Goal: Task Accomplishment & Management: Complete application form

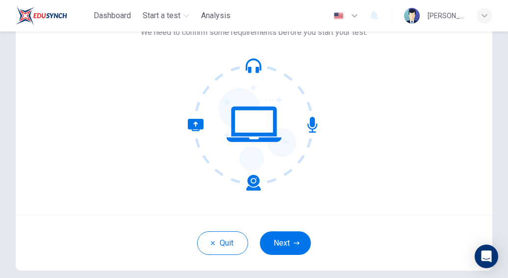
scroll to position [74, 0]
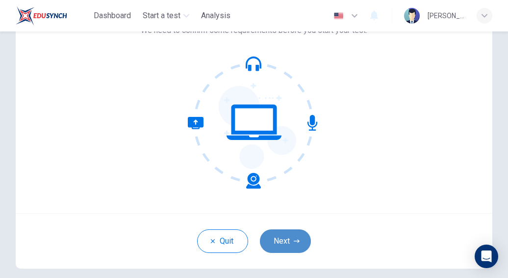
click at [283, 229] on button "Next" at bounding box center [285, 241] width 51 height 24
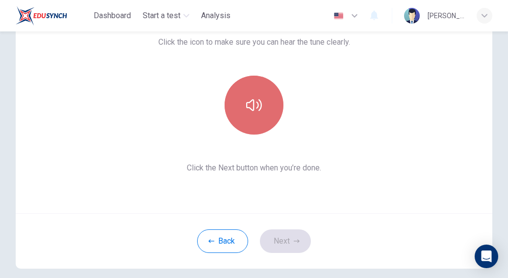
click at [261, 119] on button "button" at bounding box center [254, 105] width 59 height 59
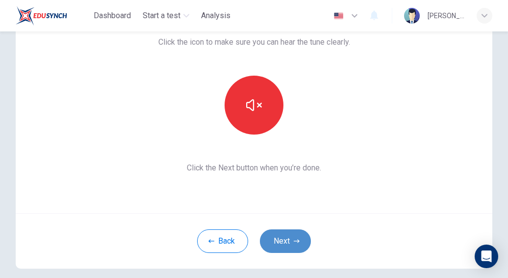
click at [281, 240] on button "Next" at bounding box center [285, 241] width 51 height 24
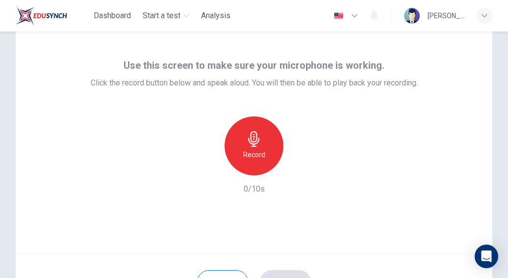
scroll to position [0, 0]
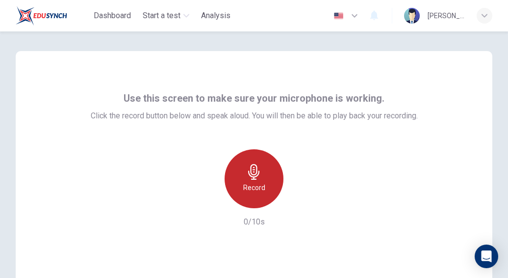
click at [262, 179] on div "Record" at bounding box center [254, 178] width 59 height 59
click at [262, 179] on div "Stop" at bounding box center [254, 178] width 59 height 59
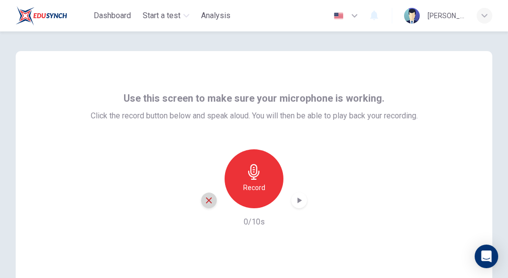
click at [210, 201] on icon "button" at bounding box center [209, 200] width 9 height 9
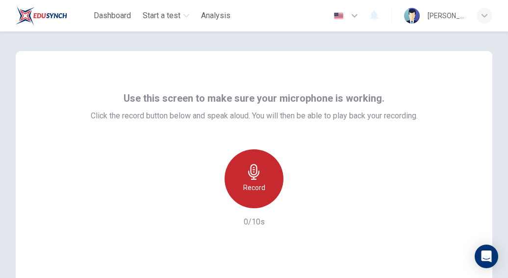
click at [263, 186] on div "Record" at bounding box center [254, 178] width 59 height 59
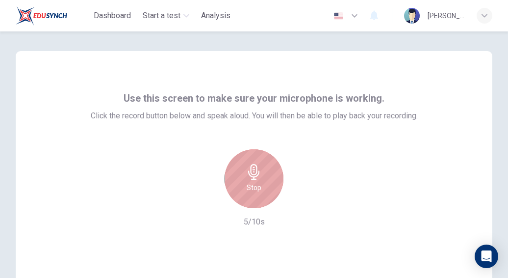
click at [263, 186] on div "Stop" at bounding box center [254, 178] width 59 height 59
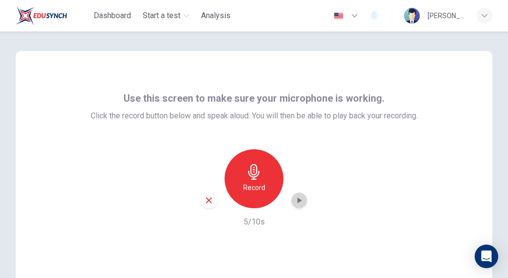
click at [294, 200] on icon "button" at bounding box center [299, 200] width 10 height 10
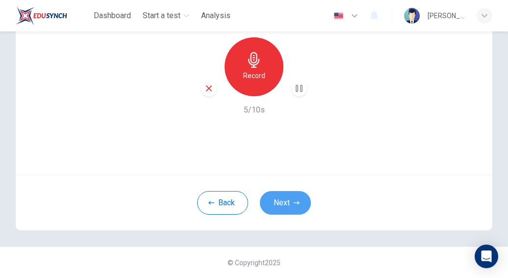
click at [294, 200] on icon "button" at bounding box center [297, 203] width 6 height 6
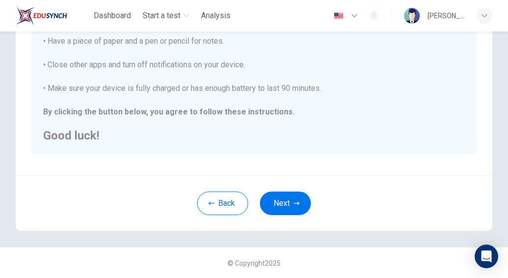
scroll to position [0, 0]
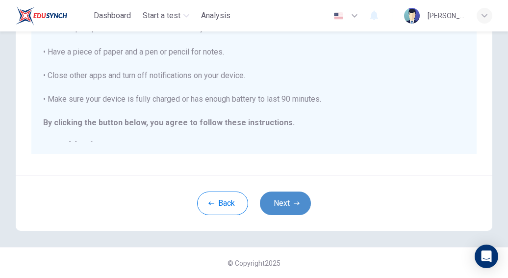
click at [290, 204] on button "Next" at bounding box center [285, 203] width 51 height 24
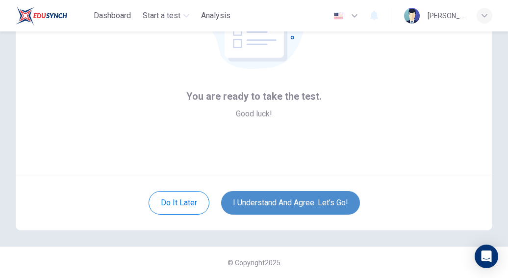
click at [290, 204] on button "I understand and agree. Let’s go!" at bounding box center [290, 203] width 139 height 24
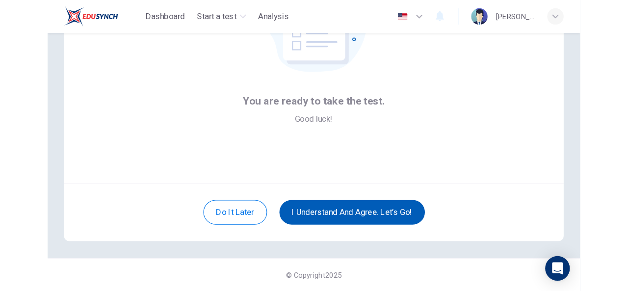
scroll to position [95, 0]
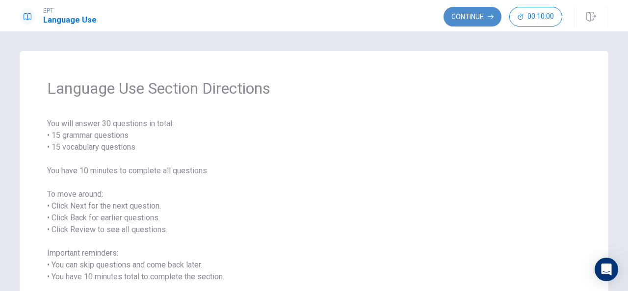
click at [466, 19] on button "Continue" at bounding box center [473, 17] width 58 height 20
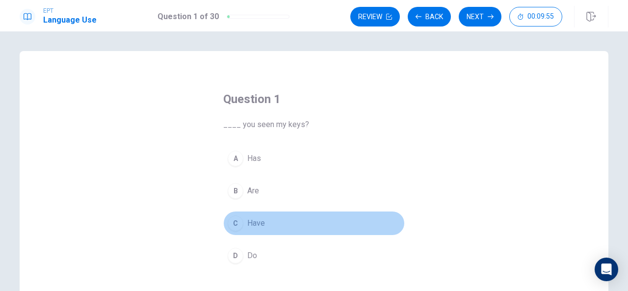
click at [234, 223] on div "C" at bounding box center [236, 223] width 16 height 16
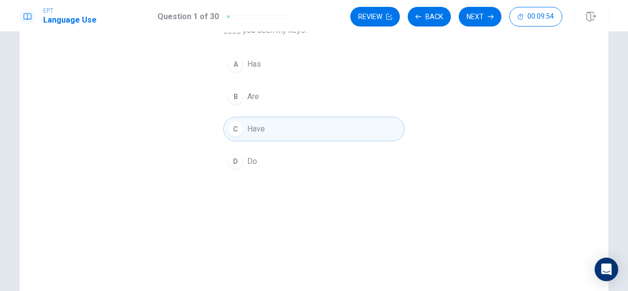
scroll to position [79, 0]
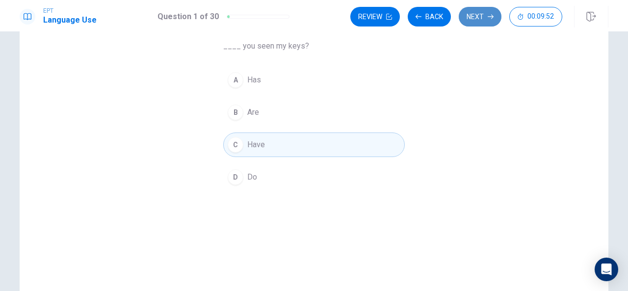
click at [471, 9] on button "Next" at bounding box center [480, 17] width 43 height 20
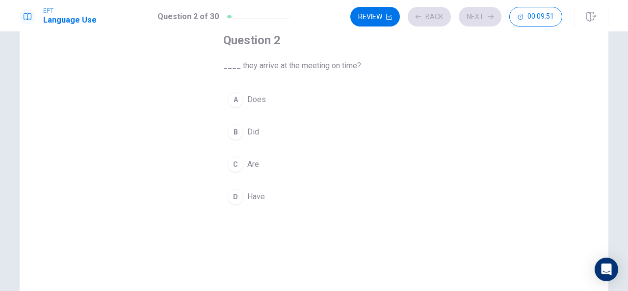
scroll to position [59, 0]
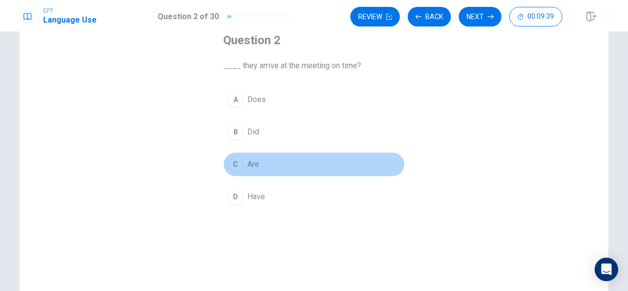
click at [230, 163] on div "C" at bounding box center [236, 165] width 16 height 16
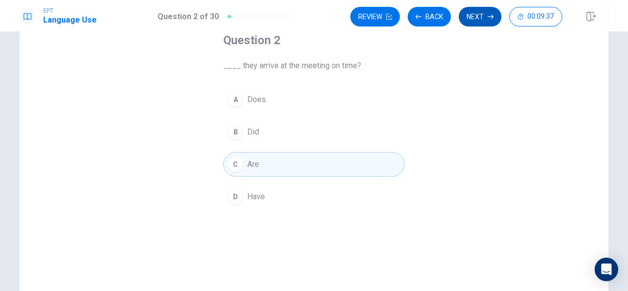
click at [466, 24] on button "Next" at bounding box center [480, 17] width 43 height 20
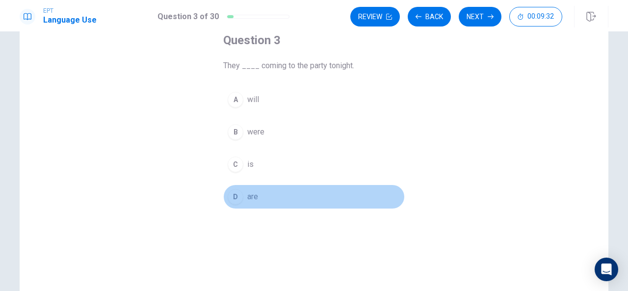
click at [232, 199] on div "D" at bounding box center [236, 197] width 16 height 16
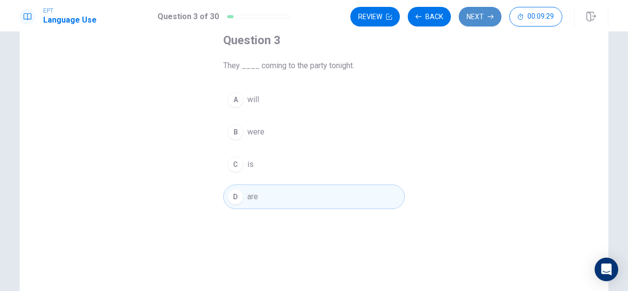
click at [477, 21] on button "Next" at bounding box center [480, 17] width 43 height 20
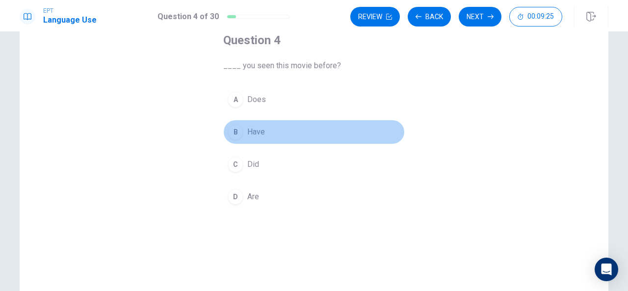
click at [233, 142] on button "B Have" at bounding box center [314, 132] width 182 height 25
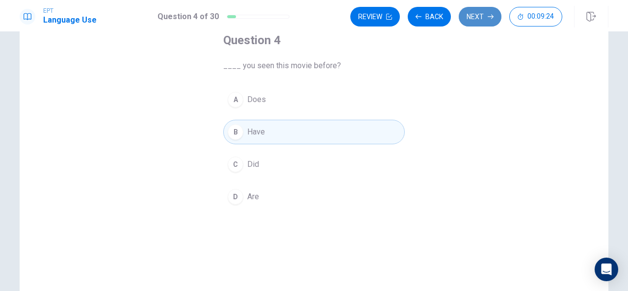
click at [476, 23] on button "Next" at bounding box center [480, 17] width 43 height 20
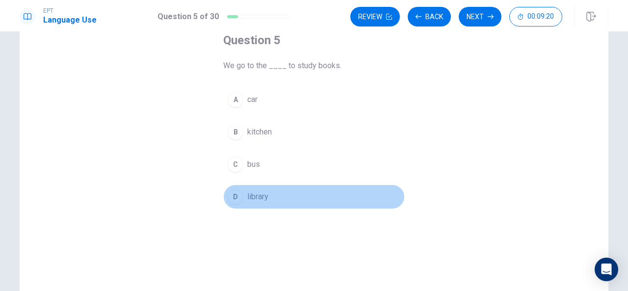
click at [237, 199] on div "D" at bounding box center [236, 197] width 16 height 16
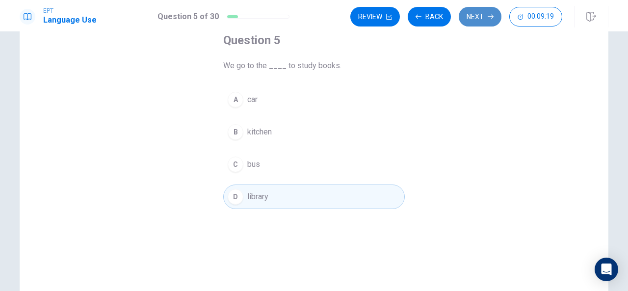
click at [484, 20] on button "Next" at bounding box center [480, 17] width 43 height 20
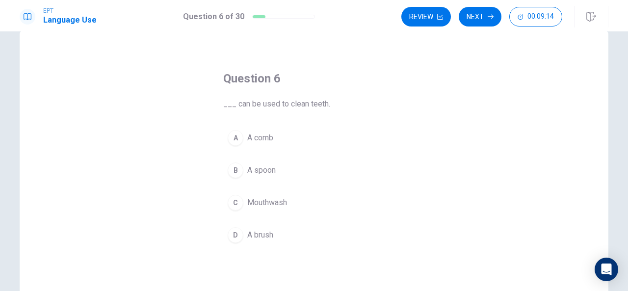
scroll to position [21, 0]
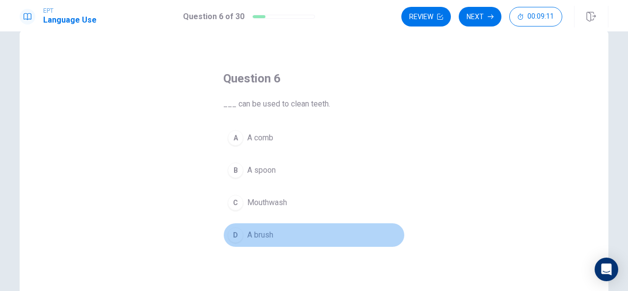
click at [229, 232] on div "D" at bounding box center [236, 235] width 16 height 16
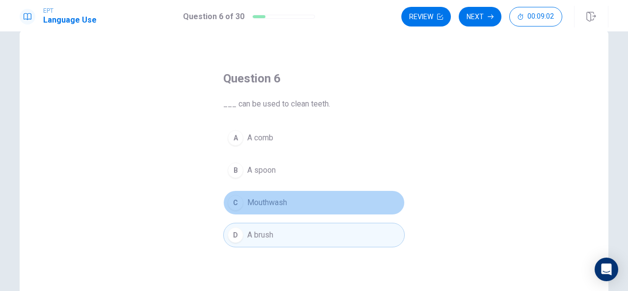
click at [234, 207] on div "C" at bounding box center [236, 203] width 16 height 16
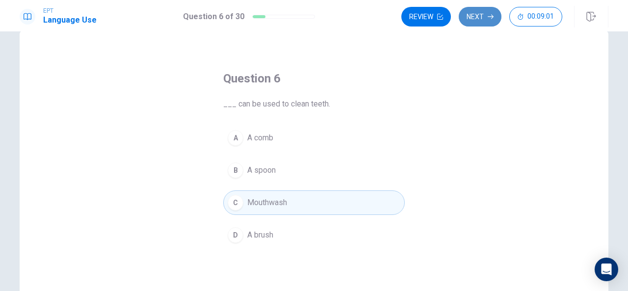
click at [473, 20] on button "Next" at bounding box center [480, 17] width 43 height 20
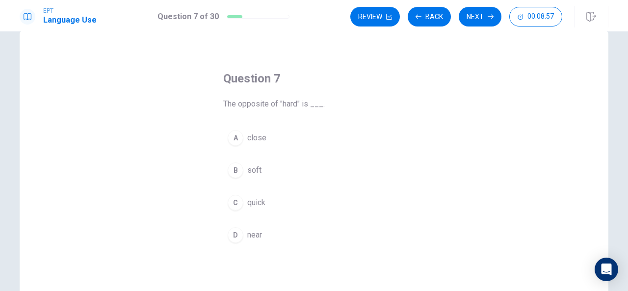
click at [233, 173] on div "B" at bounding box center [236, 170] width 16 height 16
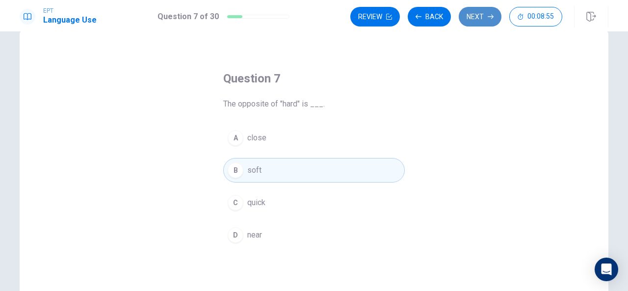
click at [483, 17] on button "Next" at bounding box center [480, 17] width 43 height 20
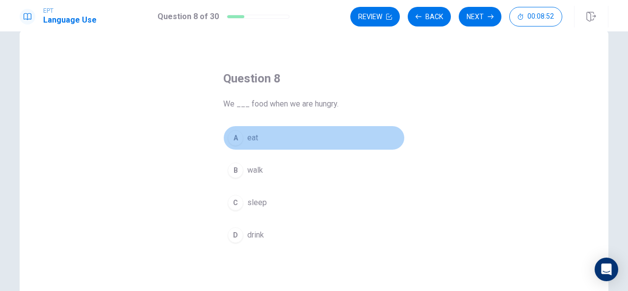
click at [234, 142] on div "A" at bounding box center [236, 138] width 16 height 16
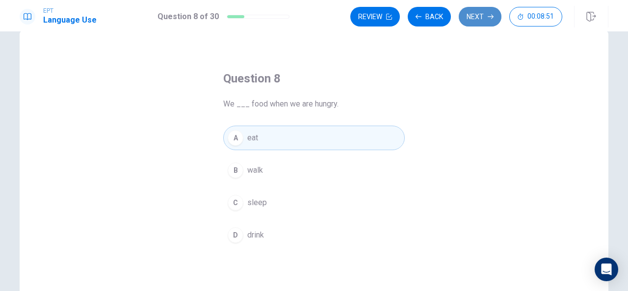
click at [489, 20] on button "Next" at bounding box center [480, 17] width 43 height 20
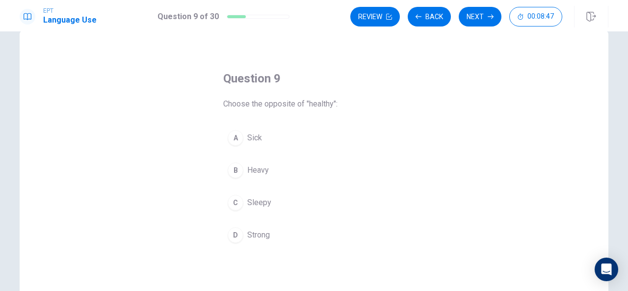
click at [237, 137] on div "A" at bounding box center [236, 138] width 16 height 16
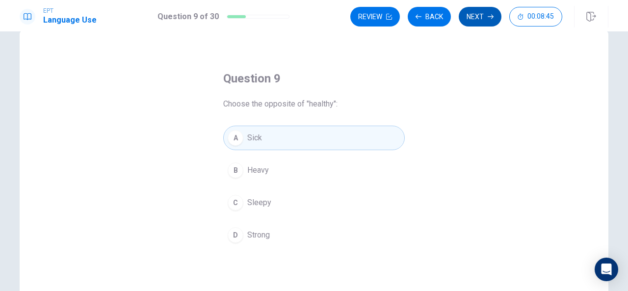
click at [475, 18] on button "Next" at bounding box center [480, 17] width 43 height 20
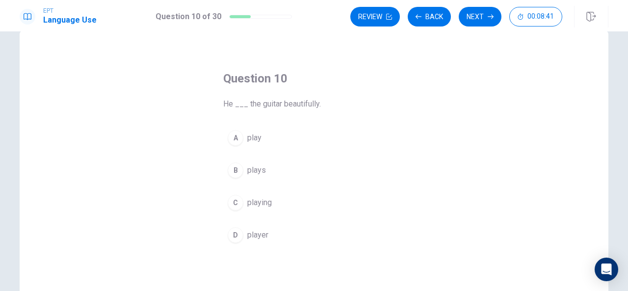
click at [233, 173] on div "B" at bounding box center [236, 170] width 16 height 16
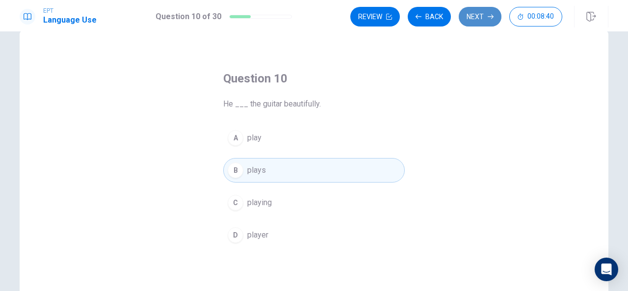
click at [470, 12] on button "Next" at bounding box center [480, 17] width 43 height 20
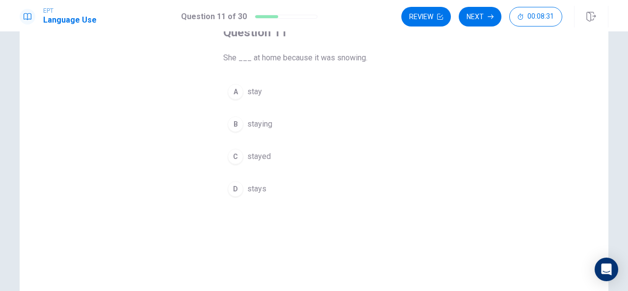
scroll to position [56, 0]
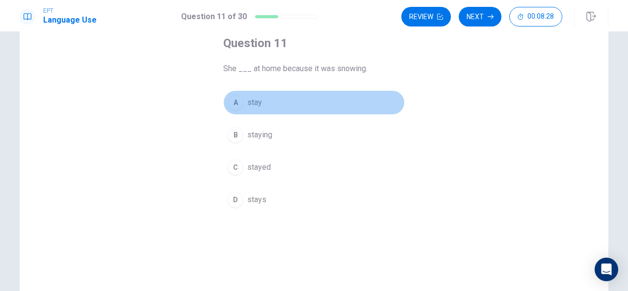
click at [233, 100] on div "A" at bounding box center [236, 103] width 16 height 16
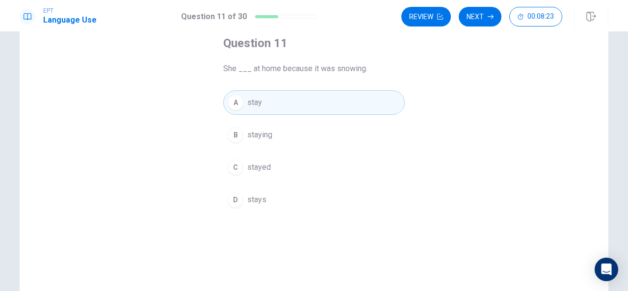
click at [233, 167] on div "C" at bounding box center [236, 167] width 16 height 16
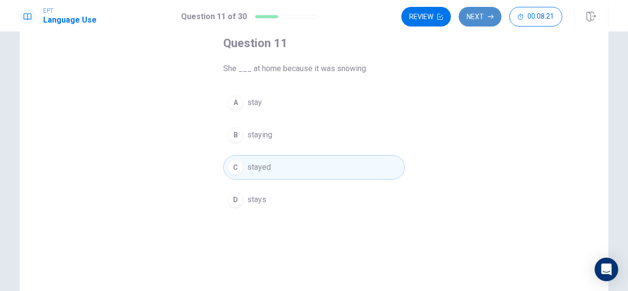
click at [491, 12] on button "Next" at bounding box center [480, 17] width 43 height 20
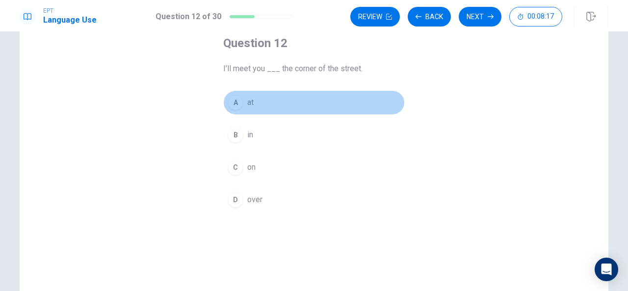
click at [228, 100] on div "A" at bounding box center [236, 103] width 16 height 16
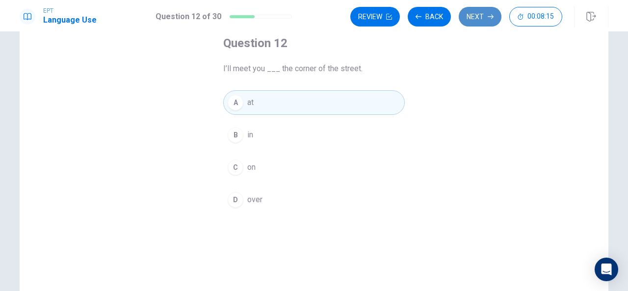
click at [494, 11] on button "Next" at bounding box center [480, 17] width 43 height 20
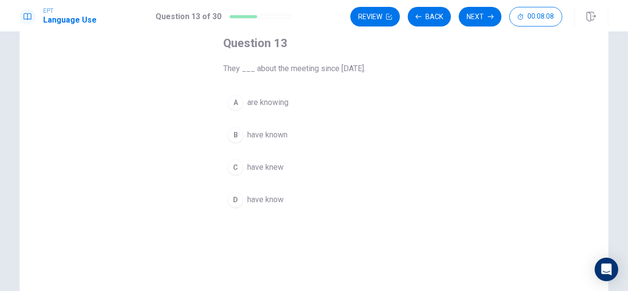
click at [232, 129] on div "B" at bounding box center [236, 135] width 16 height 16
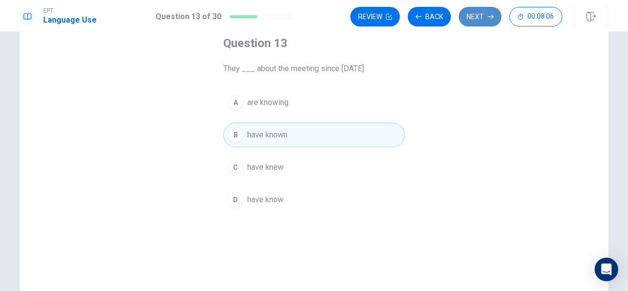
click at [482, 17] on button "Next" at bounding box center [480, 17] width 43 height 20
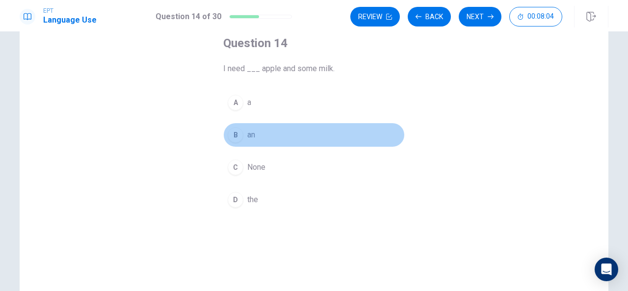
click at [235, 132] on div "B" at bounding box center [236, 135] width 16 height 16
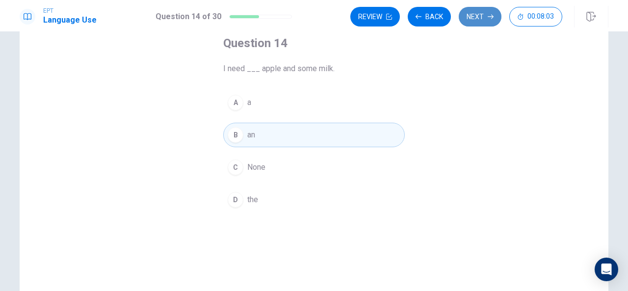
click at [495, 13] on button "Next" at bounding box center [480, 17] width 43 height 20
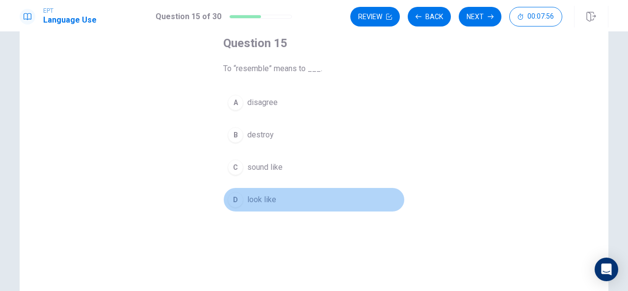
click at [229, 199] on div "D" at bounding box center [236, 200] width 16 height 16
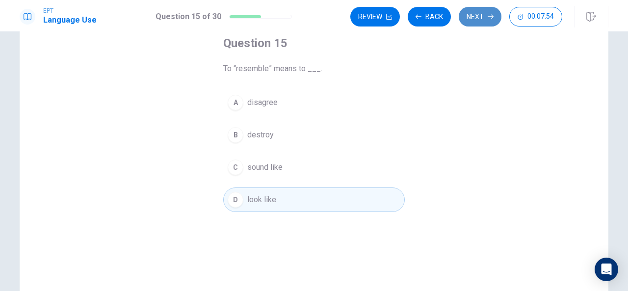
click at [467, 18] on button "Next" at bounding box center [480, 17] width 43 height 20
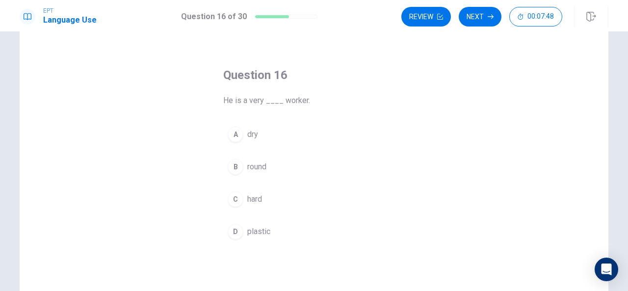
scroll to position [24, 0]
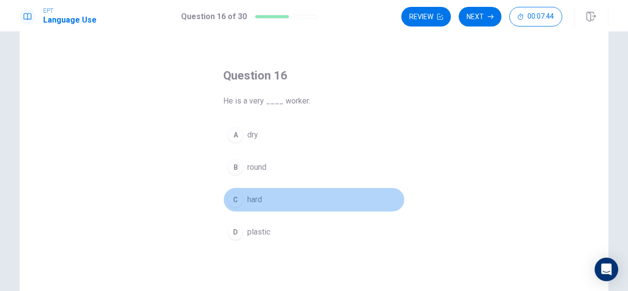
click at [241, 201] on button "C hard" at bounding box center [314, 199] width 182 height 25
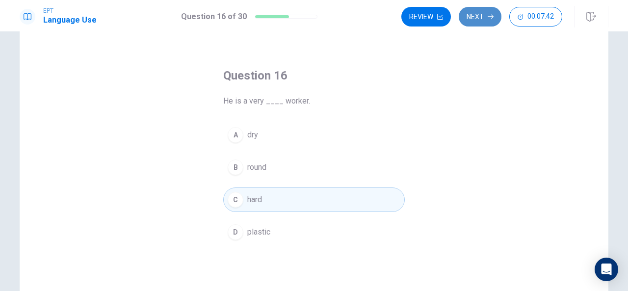
click at [479, 18] on button "Next" at bounding box center [480, 17] width 43 height 20
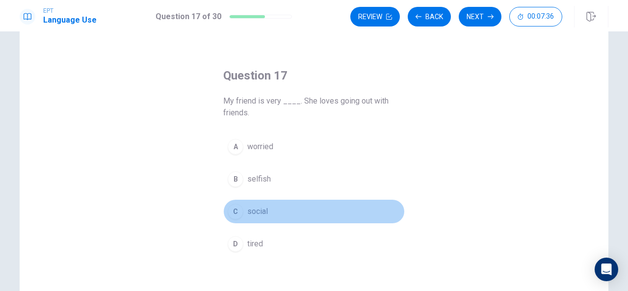
click at [232, 209] on div "C" at bounding box center [236, 212] width 16 height 16
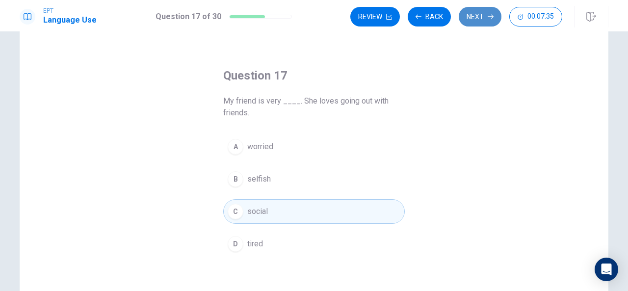
click at [469, 18] on button "Next" at bounding box center [480, 17] width 43 height 20
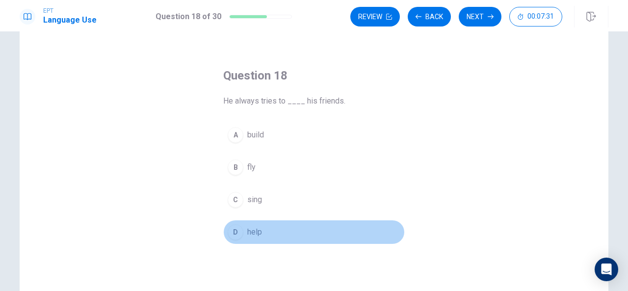
click at [230, 233] on div "D" at bounding box center [236, 232] width 16 height 16
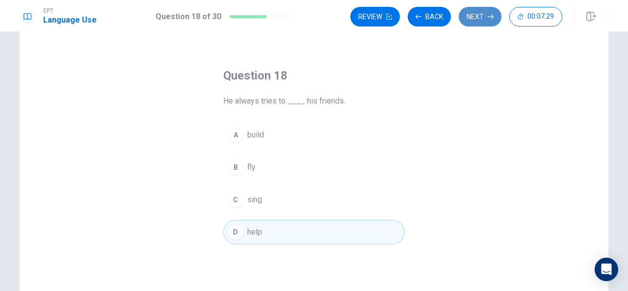
click at [491, 15] on icon "button" at bounding box center [491, 17] width 6 height 6
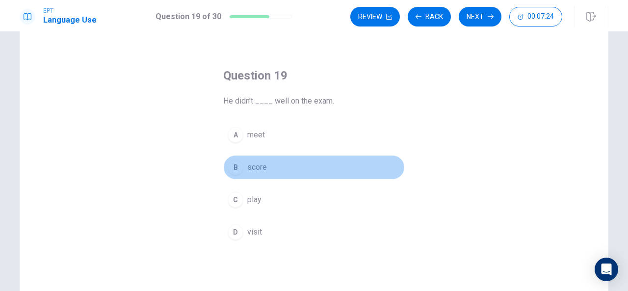
click at [235, 168] on div "B" at bounding box center [236, 167] width 16 height 16
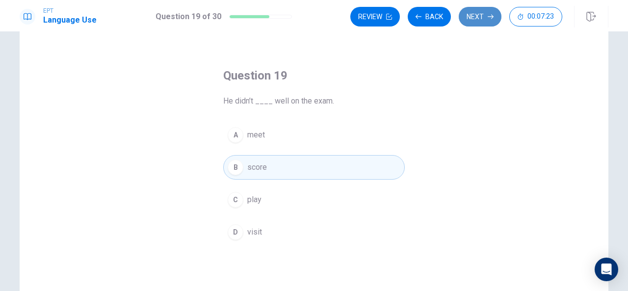
click at [476, 13] on button "Next" at bounding box center [480, 17] width 43 height 20
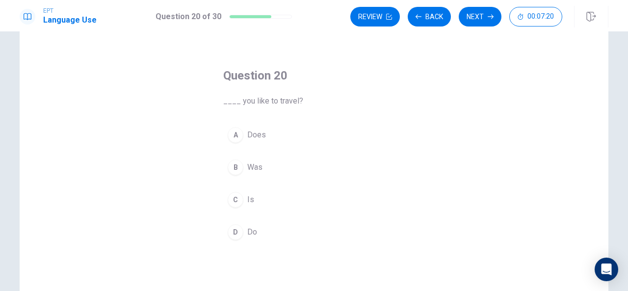
click at [228, 227] on div "D" at bounding box center [236, 232] width 16 height 16
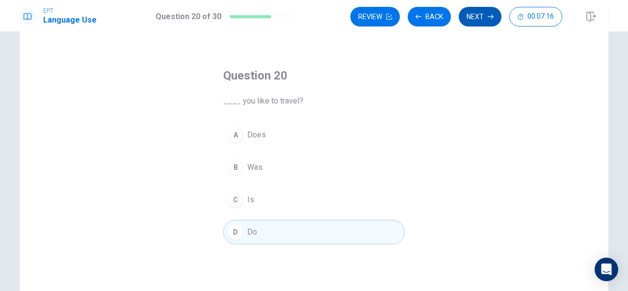
click at [481, 15] on button "Next" at bounding box center [480, 17] width 43 height 20
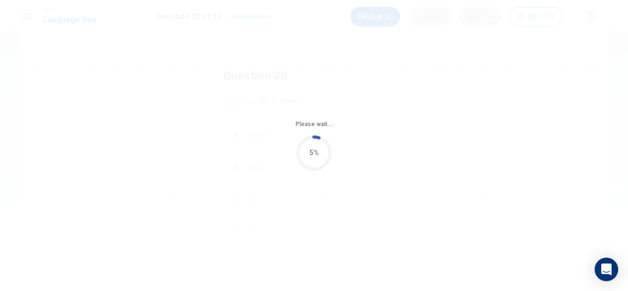
scroll to position [0, 0]
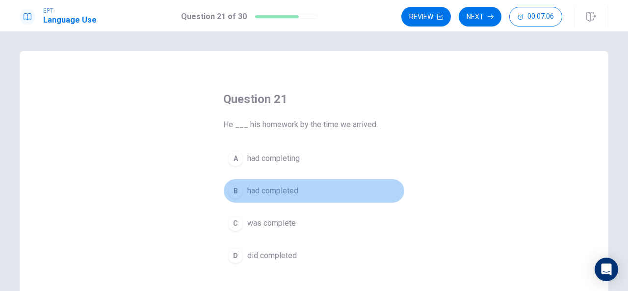
click at [228, 190] on div "B" at bounding box center [236, 191] width 16 height 16
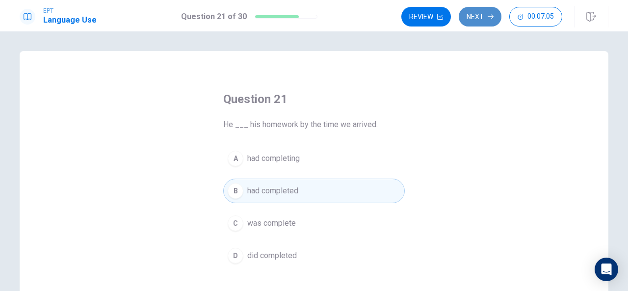
click at [486, 11] on button "Next" at bounding box center [480, 17] width 43 height 20
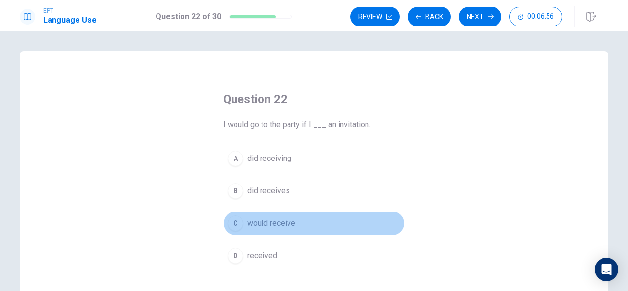
click at [235, 226] on div "C" at bounding box center [236, 223] width 16 height 16
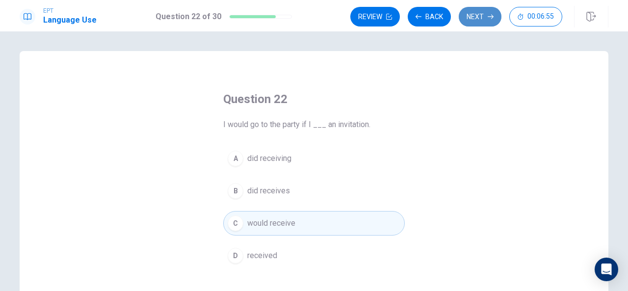
click at [477, 15] on button "Next" at bounding box center [480, 17] width 43 height 20
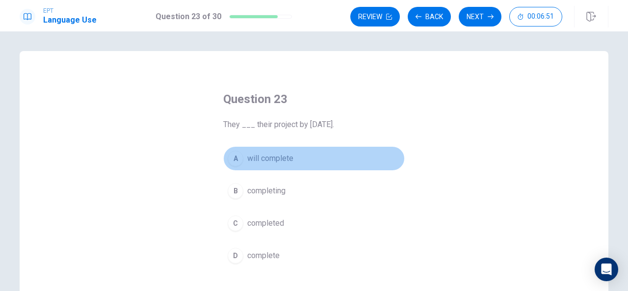
click at [230, 161] on div "A" at bounding box center [236, 159] width 16 height 16
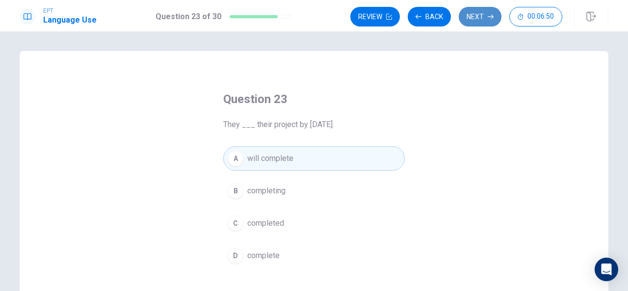
click at [491, 11] on button "Next" at bounding box center [480, 17] width 43 height 20
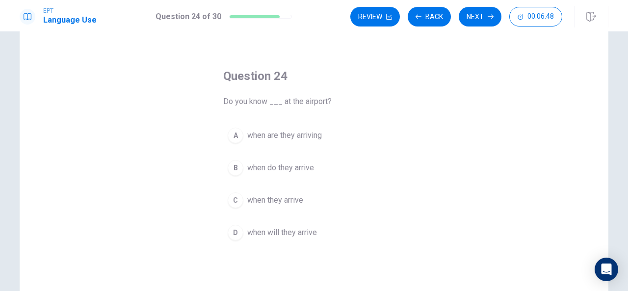
scroll to position [23, 0]
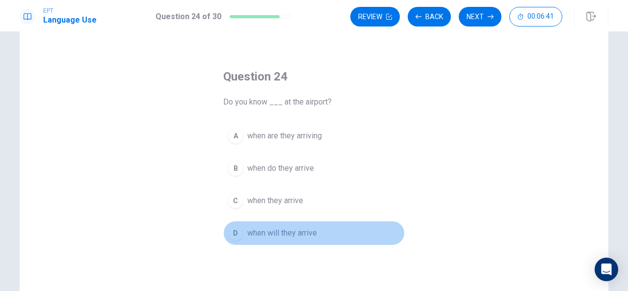
click at [233, 236] on div "D" at bounding box center [236, 233] width 16 height 16
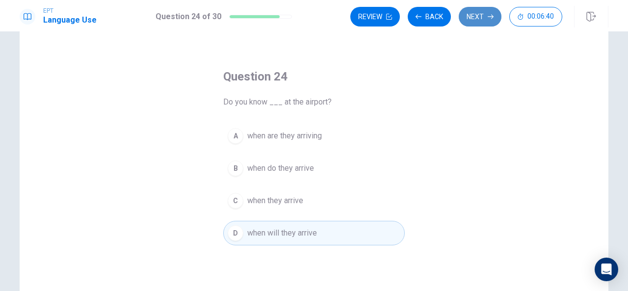
click at [473, 19] on button "Next" at bounding box center [480, 17] width 43 height 20
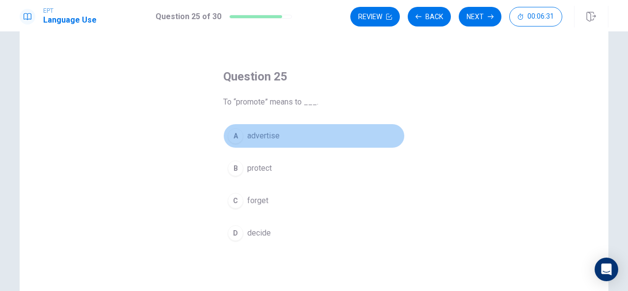
click at [233, 133] on div "A" at bounding box center [236, 136] width 16 height 16
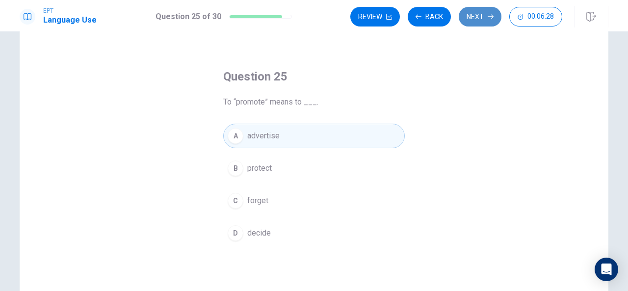
click at [478, 15] on button "Next" at bounding box center [480, 17] width 43 height 20
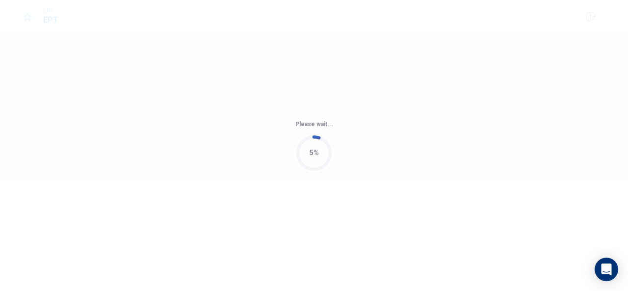
scroll to position [0, 0]
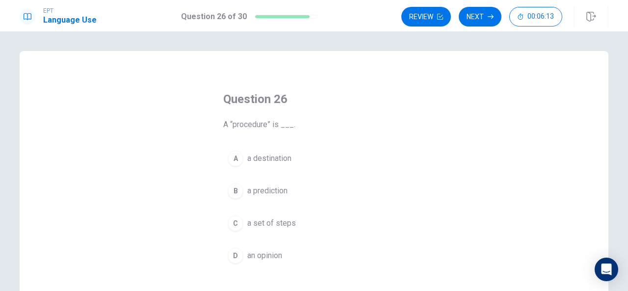
click at [232, 222] on div "C" at bounding box center [236, 223] width 16 height 16
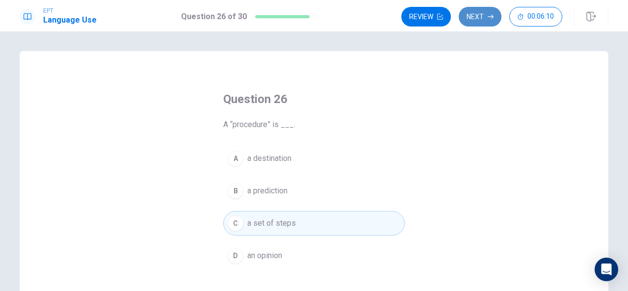
click at [482, 14] on button "Next" at bounding box center [480, 17] width 43 height 20
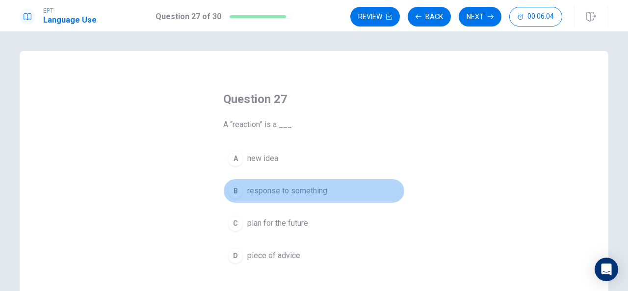
click at [233, 191] on div "B" at bounding box center [236, 191] width 16 height 16
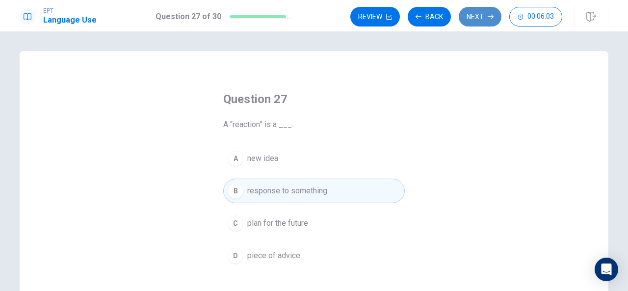
click at [488, 17] on button "Next" at bounding box center [480, 17] width 43 height 20
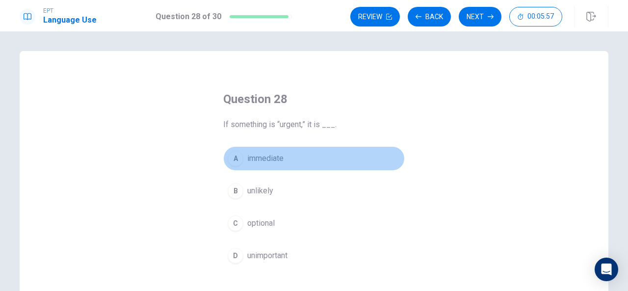
click at [231, 160] on div "A" at bounding box center [236, 159] width 16 height 16
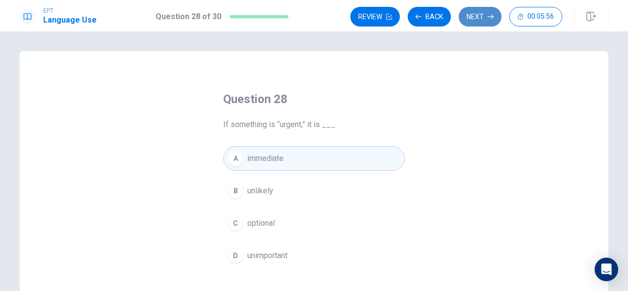
click at [475, 19] on button "Next" at bounding box center [480, 17] width 43 height 20
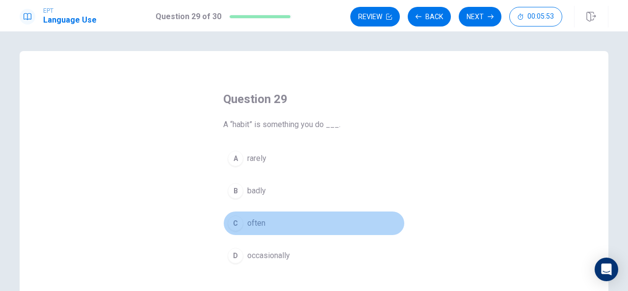
click at [234, 226] on div "C" at bounding box center [236, 223] width 16 height 16
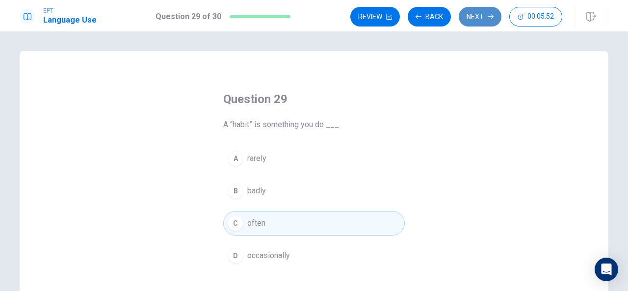
click at [464, 8] on button "Next" at bounding box center [480, 17] width 43 height 20
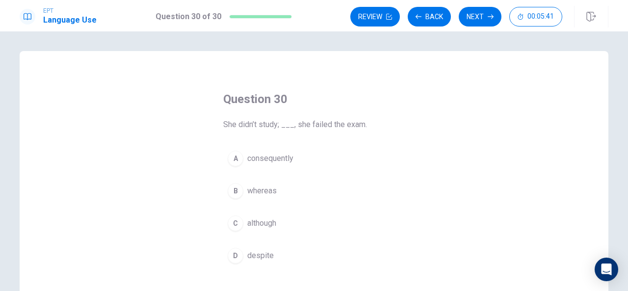
click at [234, 158] on div "A" at bounding box center [236, 159] width 16 height 16
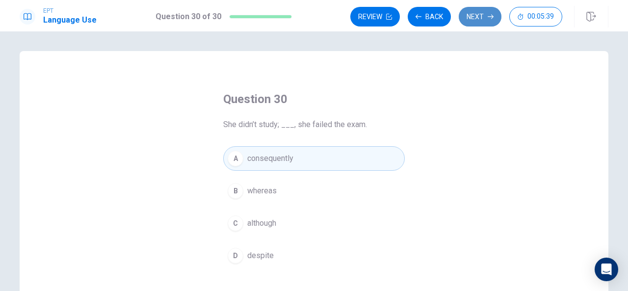
click at [485, 20] on button "Next" at bounding box center [480, 17] width 43 height 20
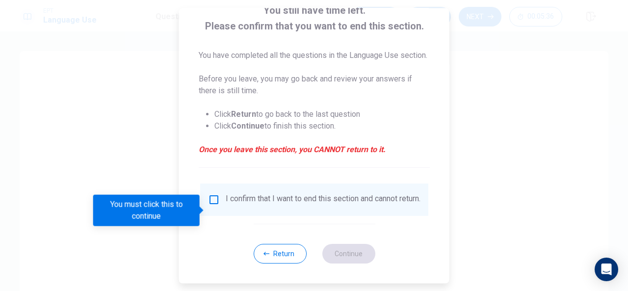
scroll to position [78, 0]
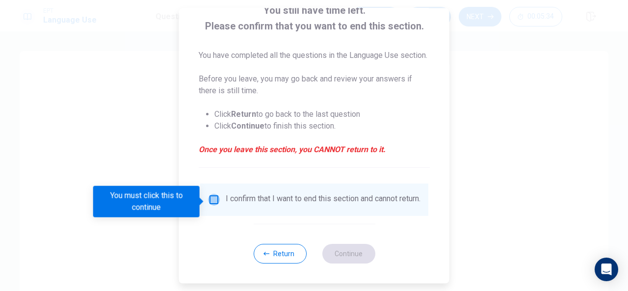
click at [216, 196] on input "You must click this to continue" at bounding box center [214, 200] width 12 height 12
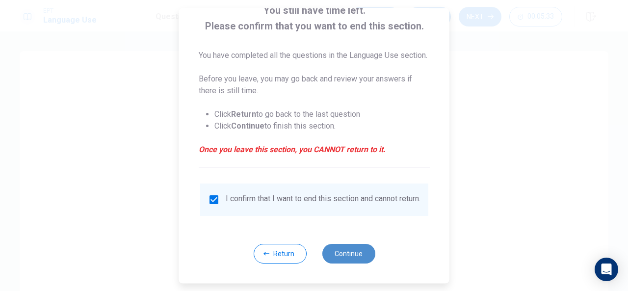
click at [353, 256] on button "Continue" at bounding box center [348, 254] width 53 height 20
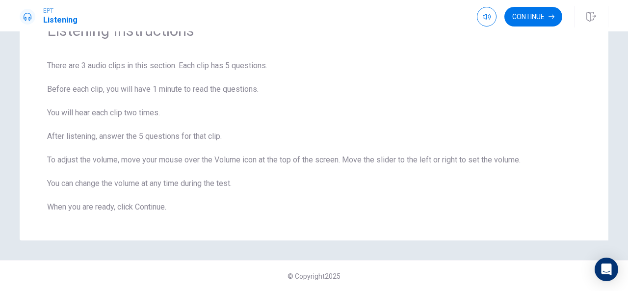
scroll to position [0, 0]
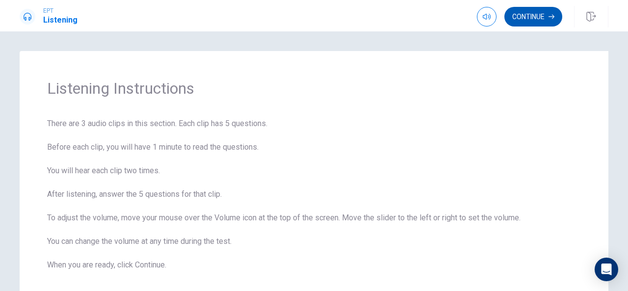
click at [508, 14] on button "Continue" at bounding box center [533, 17] width 58 height 20
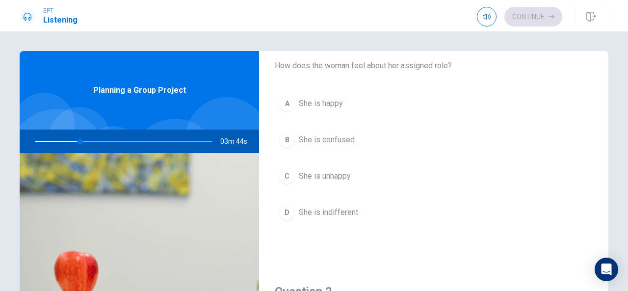
scroll to position [19, 0]
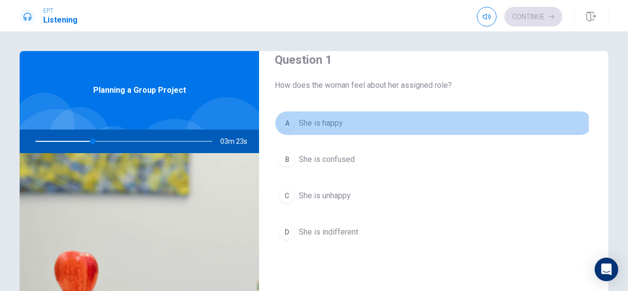
click at [290, 123] on div "A" at bounding box center [287, 123] width 16 height 16
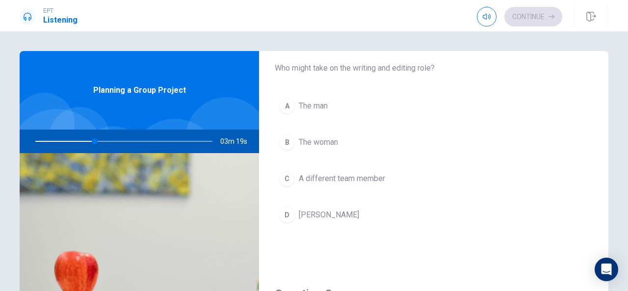
scroll to position [288, 0]
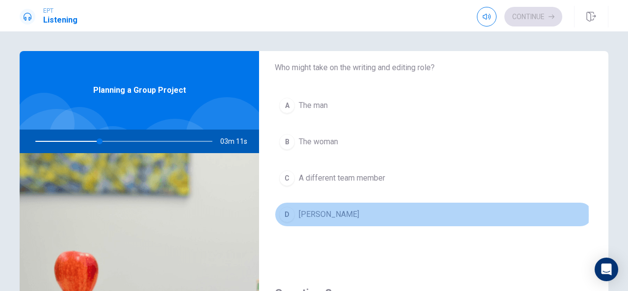
click at [287, 212] on div "D" at bounding box center [287, 215] width 16 height 16
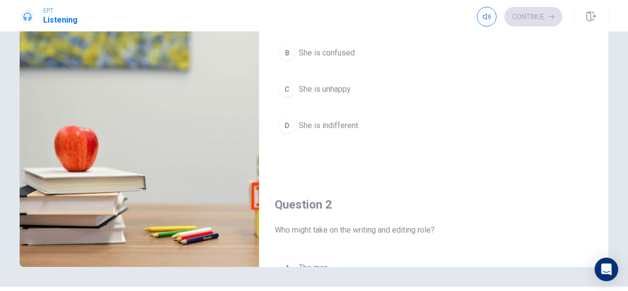
scroll to position [0, 0]
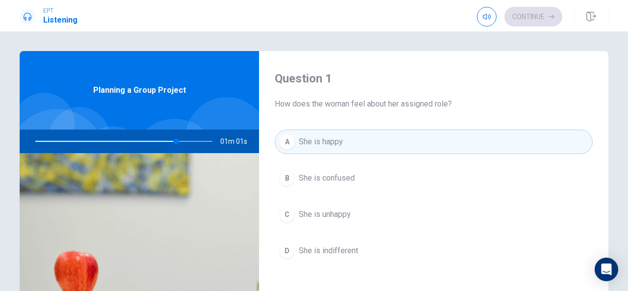
click at [172, 140] on div at bounding box center [122, 142] width 197 height 24
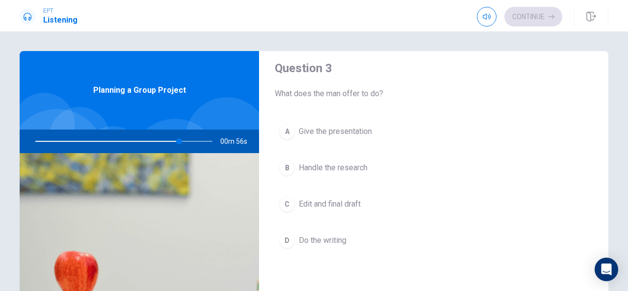
scroll to position [513, 0]
click at [291, 164] on div "B" at bounding box center [287, 167] width 16 height 16
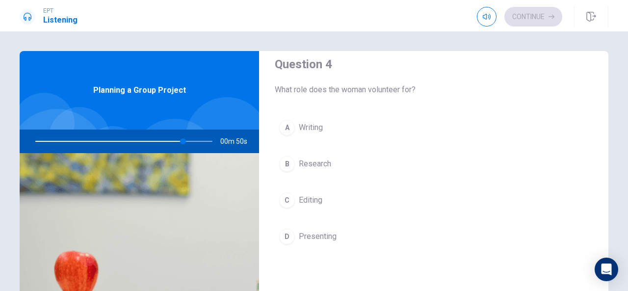
scroll to position [768, 0]
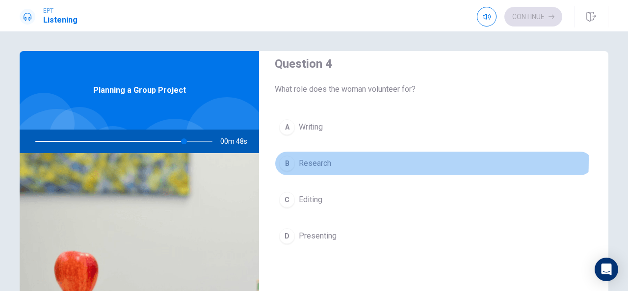
click at [284, 156] on div "B" at bounding box center [287, 164] width 16 height 16
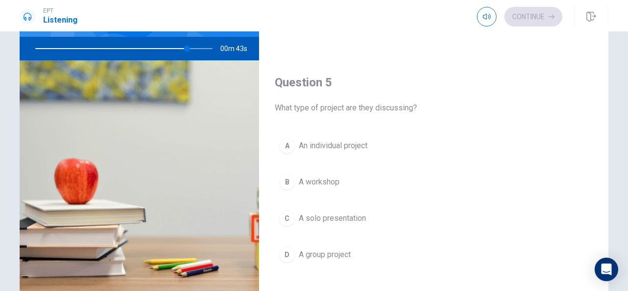
scroll to position [93, 0]
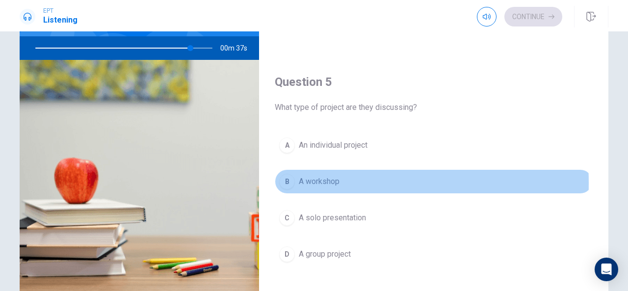
click at [282, 177] on div "B" at bounding box center [287, 182] width 16 height 16
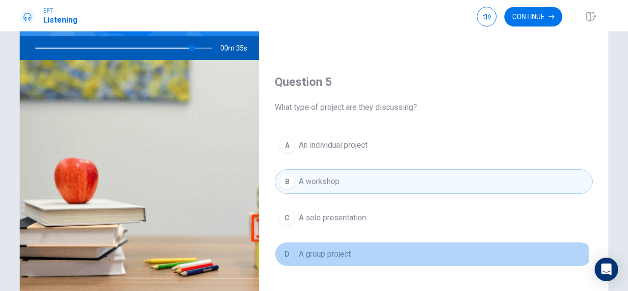
click at [281, 249] on div "D" at bounding box center [287, 254] width 16 height 16
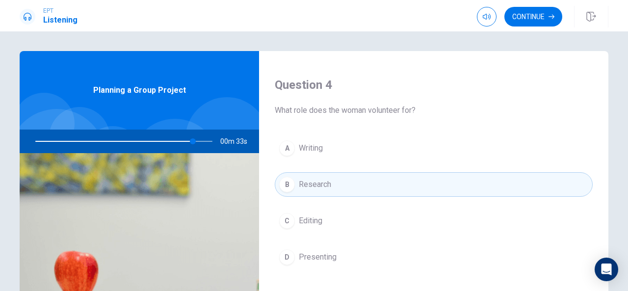
scroll to position [747, 0]
click at [508, 9] on button "Continue" at bounding box center [533, 17] width 58 height 20
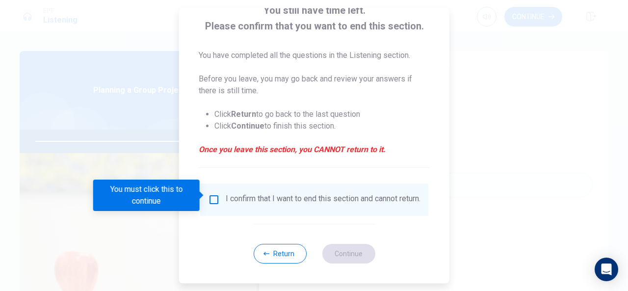
scroll to position [73, 0]
click at [212, 199] on input "You must click this to continue" at bounding box center [214, 200] width 12 height 12
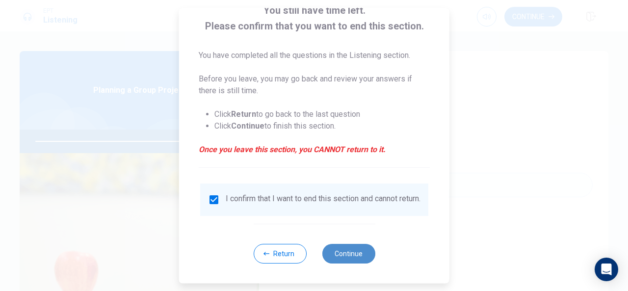
click at [347, 253] on button "Continue" at bounding box center [348, 254] width 53 height 20
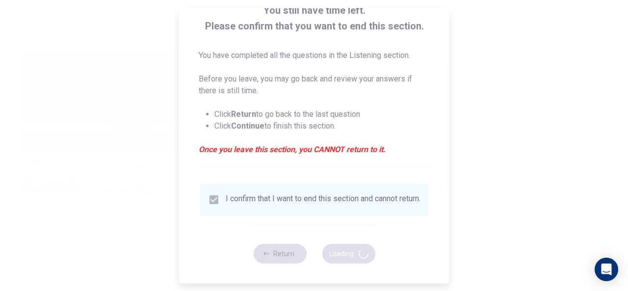
type input "92"
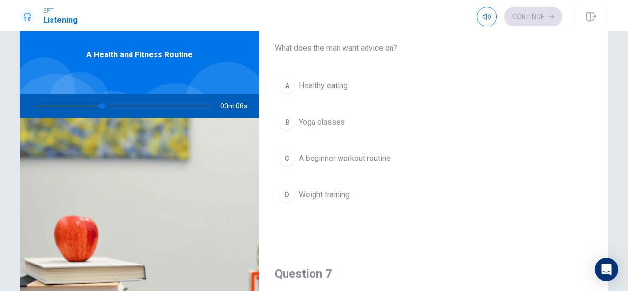
scroll to position [21, 0]
click at [285, 158] on div "C" at bounding box center [287, 158] width 16 height 16
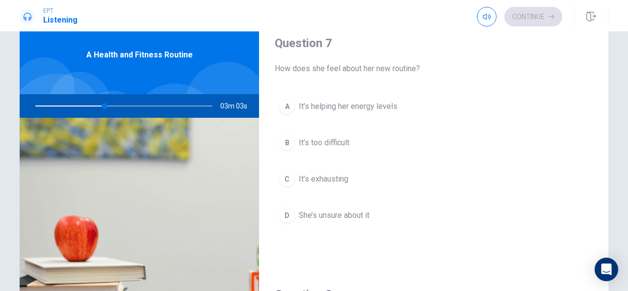
scroll to position [248, 0]
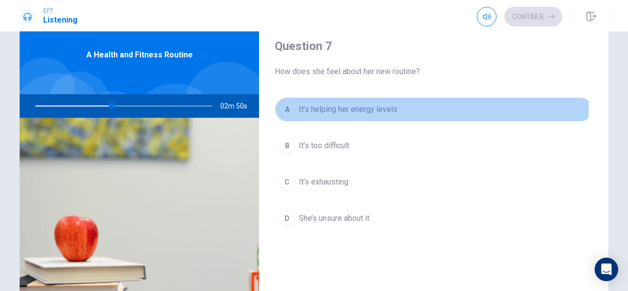
click at [284, 104] on div "A" at bounding box center [287, 110] width 16 height 16
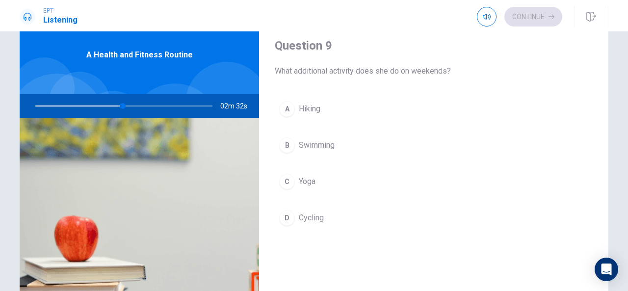
scroll to position [772, 0]
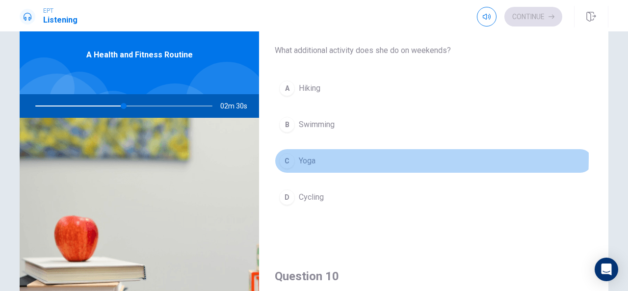
click at [281, 153] on div "C" at bounding box center [287, 161] width 16 height 16
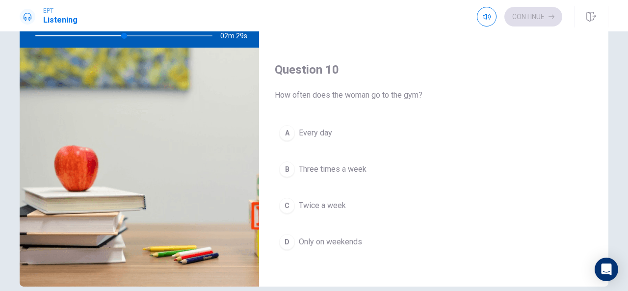
scroll to position [112, 0]
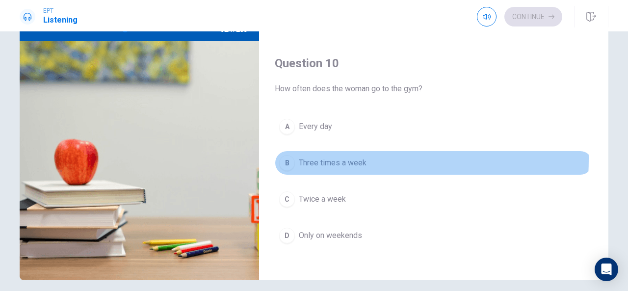
click at [281, 155] on div "B" at bounding box center [287, 163] width 16 height 16
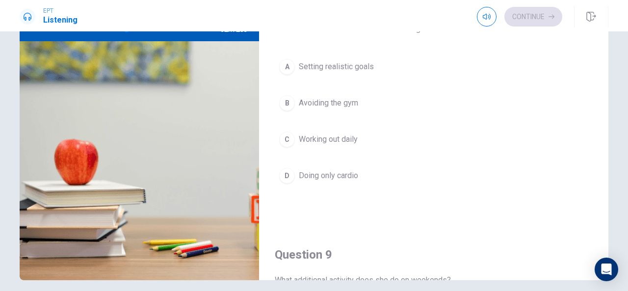
scroll to position [454, 0]
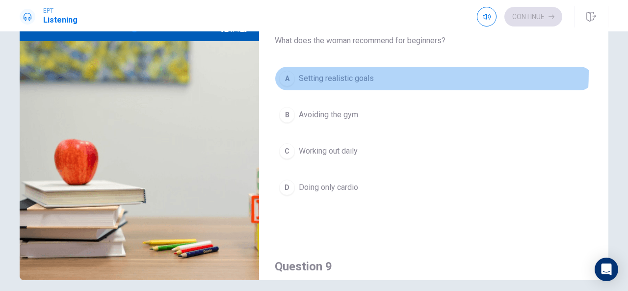
click at [286, 71] on div "A" at bounding box center [287, 79] width 16 height 16
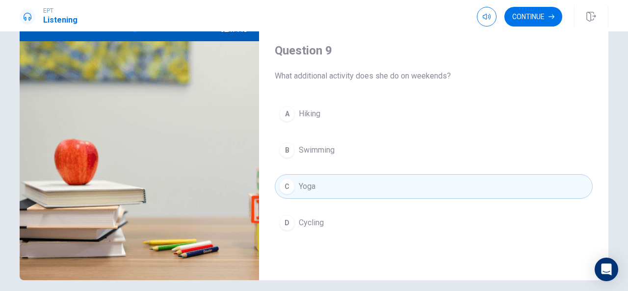
scroll to position [672, 0]
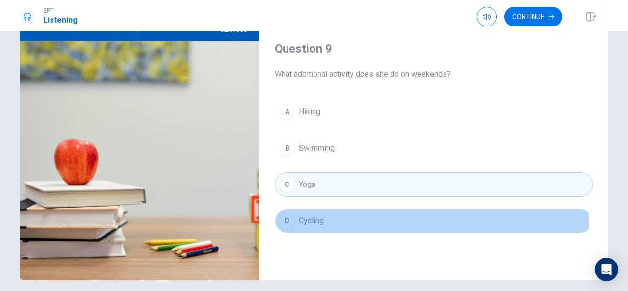
click at [286, 219] on div "D" at bounding box center [287, 221] width 16 height 16
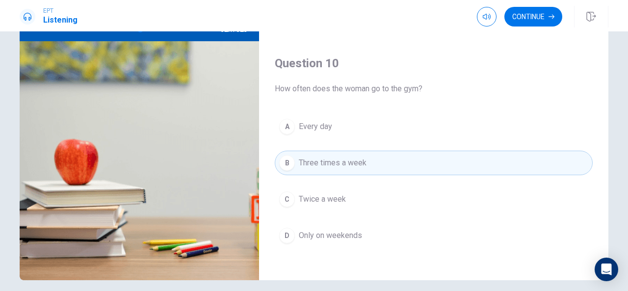
scroll to position [152, 0]
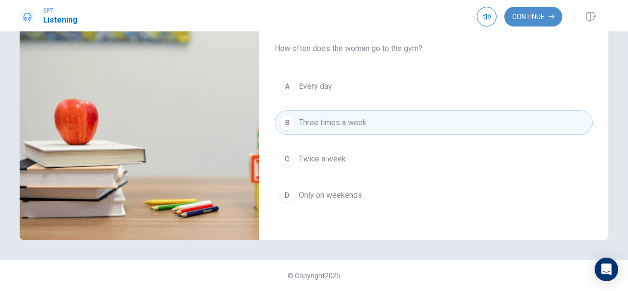
click at [508, 16] on button "Continue" at bounding box center [533, 17] width 58 height 20
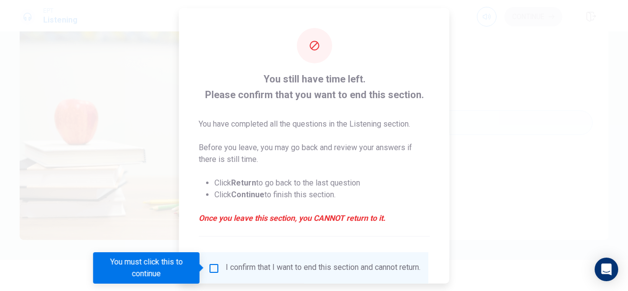
scroll to position [75, 0]
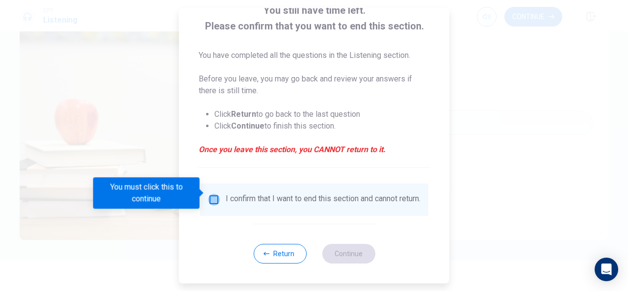
click at [215, 196] on input "You must click this to continue" at bounding box center [214, 200] width 12 height 12
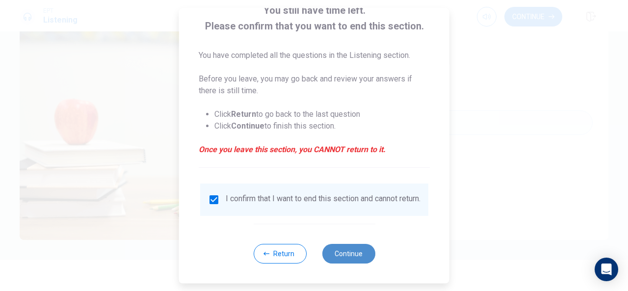
click at [340, 248] on button "Continue" at bounding box center [348, 254] width 53 height 20
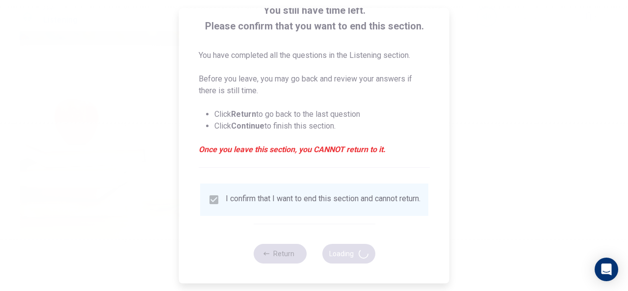
type input "62"
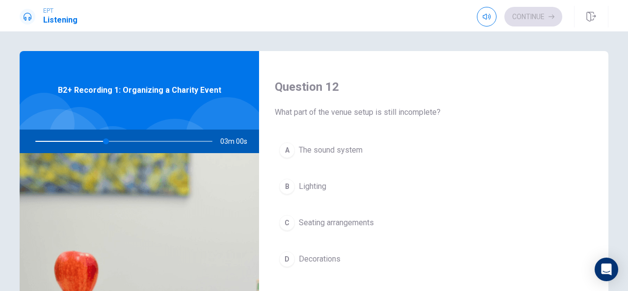
scroll to position [243, 0]
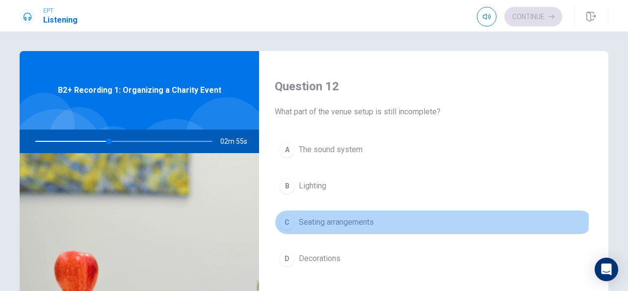
click at [282, 216] on div "C" at bounding box center [287, 222] width 16 height 16
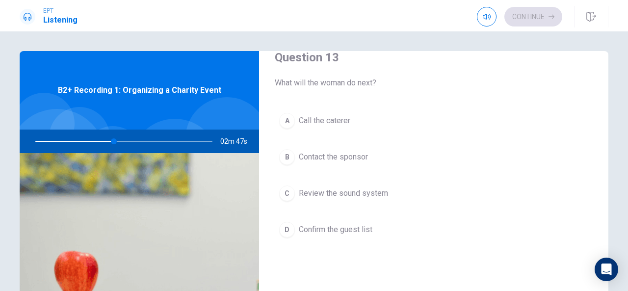
scroll to position [523, 0]
click at [279, 223] on div "D" at bounding box center [287, 230] width 16 height 16
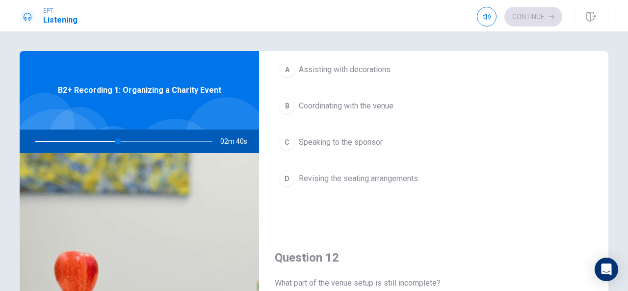
scroll to position [0, 0]
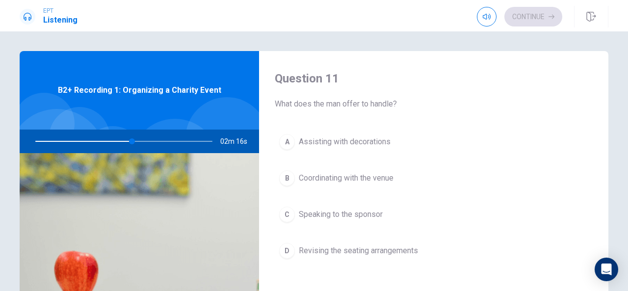
click at [289, 186] on button "B Coordinating with the venue" at bounding box center [434, 178] width 318 height 25
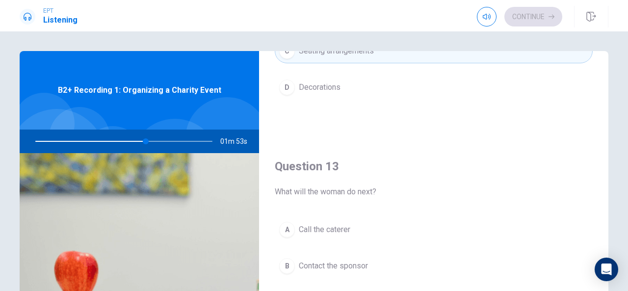
scroll to position [560, 0]
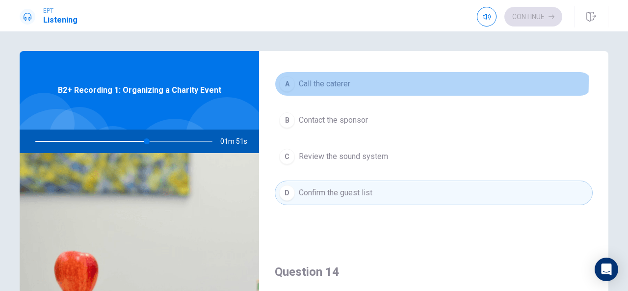
click at [286, 78] on div "A" at bounding box center [287, 84] width 16 height 16
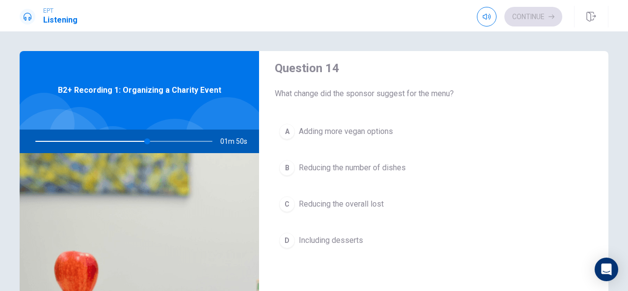
scroll to position [765, 0]
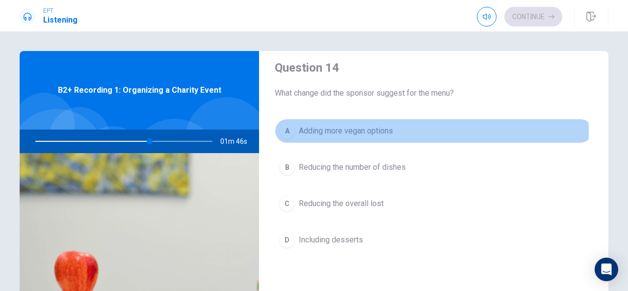
click at [279, 127] on div "A" at bounding box center [287, 131] width 16 height 16
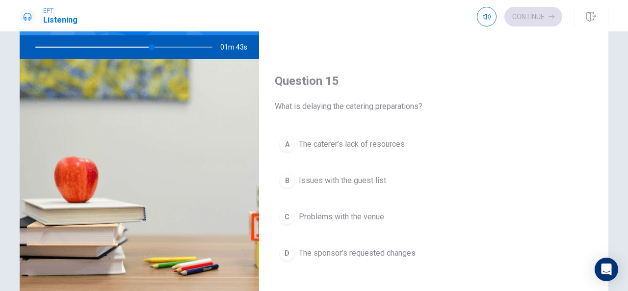
scroll to position [116, 0]
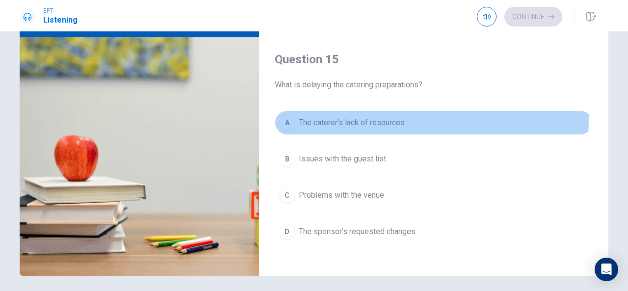
click at [285, 115] on div "A" at bounding box center [287, 123] width 16 height 16
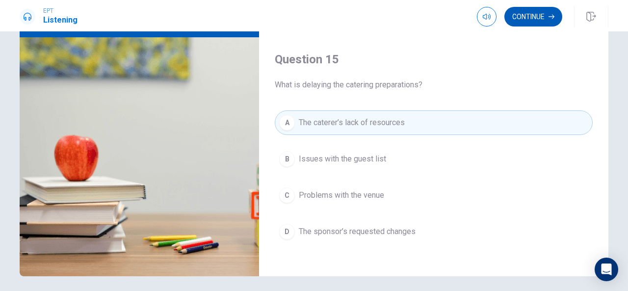
click at [508, 23] on button "Continue" at bounding box center [533, 17] width 58 height 20
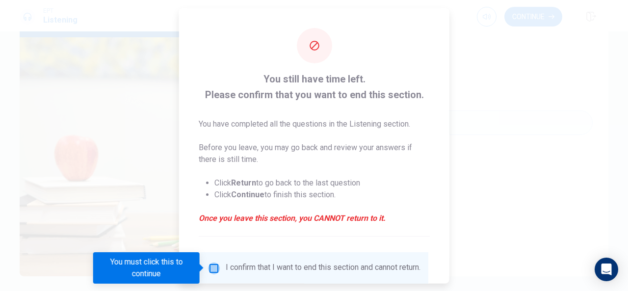
click at [215, 264] on input "You must click this to continue" at bounding box center [214, 268] width 12 height 12
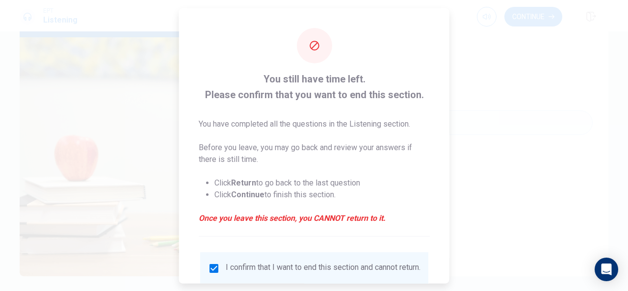
scroll to position [75, 0]
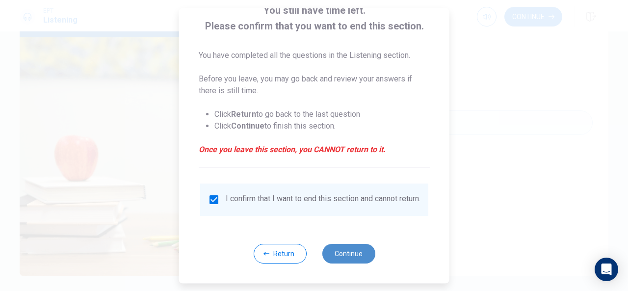
click at [347, 259] on button "Continue" at bounding box center [348, 254] width 53 height 20
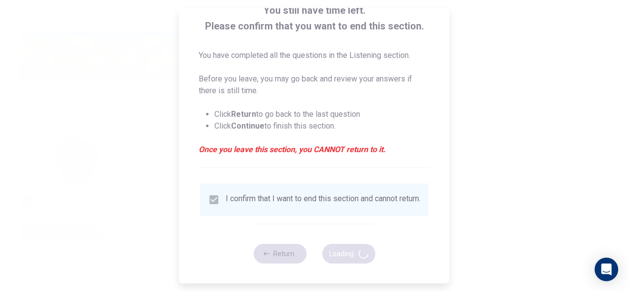
type input "69"
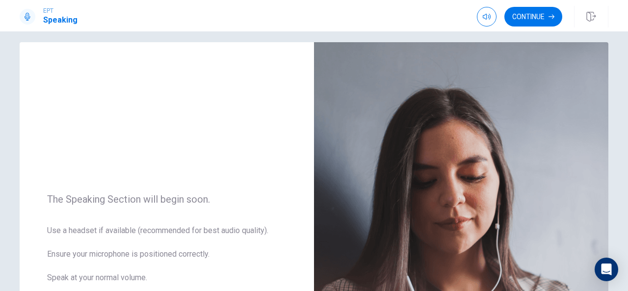
scroll to position [0, 0]
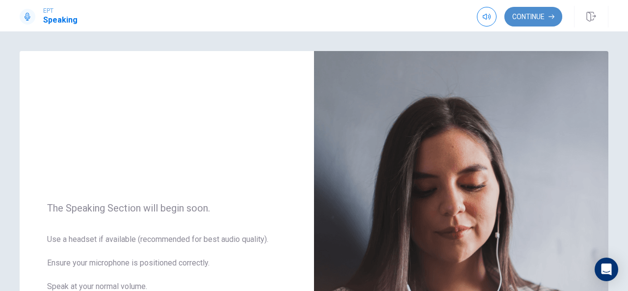
click at [508, 19] on button "Continue" at bounding box center [533, 17] width 58 height 20
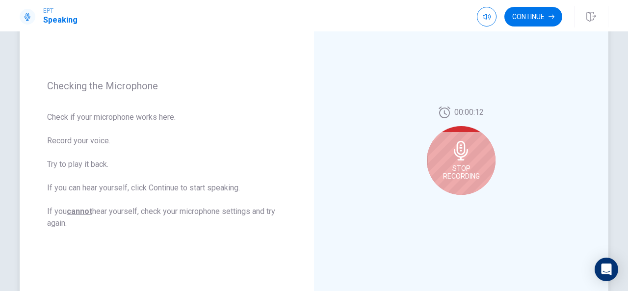
scroll to position [117, 0]
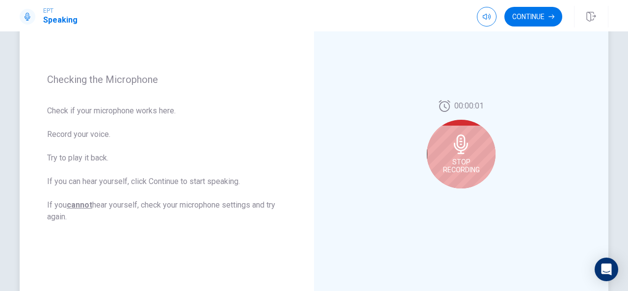
click at [452, 155] on div "Stop Recording" at bounding box center [461, 154] width 69 height 69
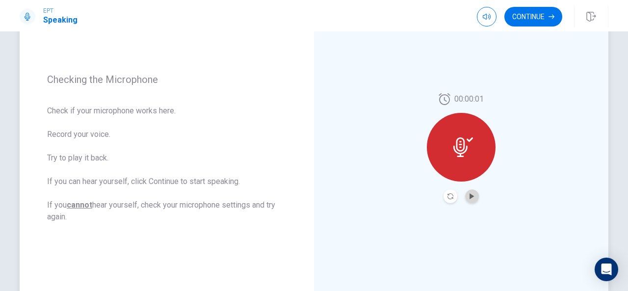
click at [465, 198] on button "Play Audio" at bounding box center [472, 196] width 14 height 14
click at [508, 12] on button "Continue" at bounding box center [533, 17] width 58 height 20
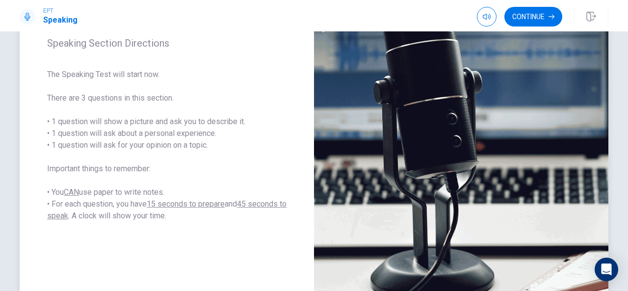
scroll to position [135, 0]
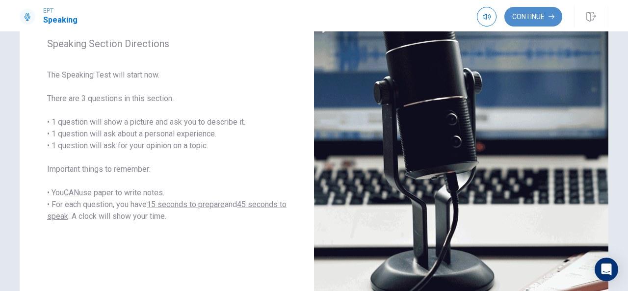
click at [508, 24] on button "Continue" at bounding box center [533, 17] width 58 height 20
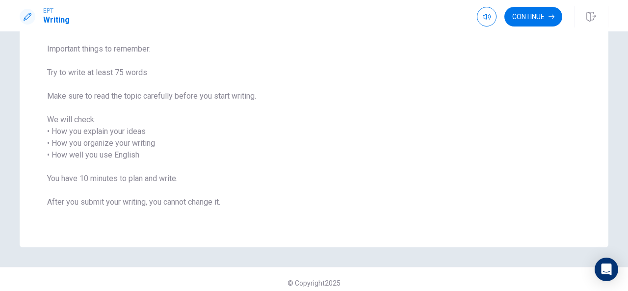
scroll to position [98, 0]
click at [508, 20] on button "Continue" at bounding box center [533, 17] width 58 height 20
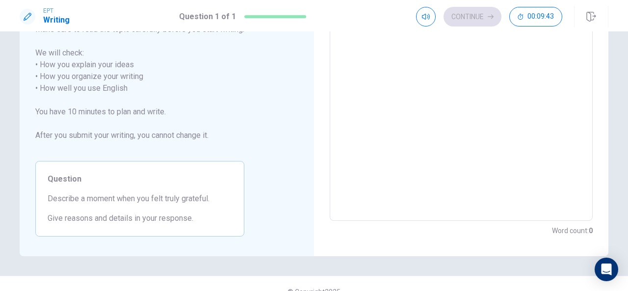
scroll to position [141, 0]
click at [330, 156] on div "x ​" at bounding box center [461, 83] width 263 height 277
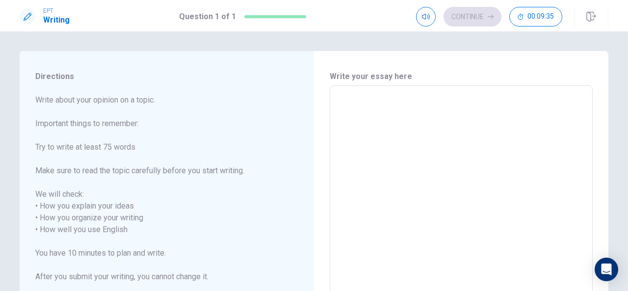
scroll to position [7, 0]
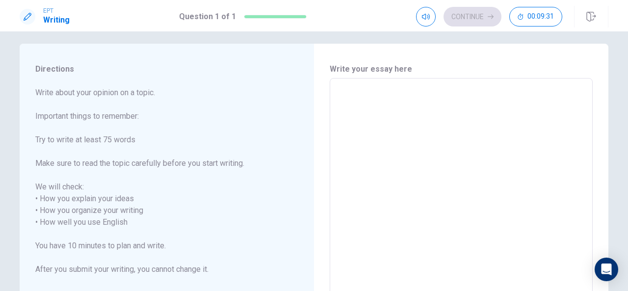
type textarea "T"
type textarea "x"
type textarea "TH"
type textarea "x"
type textarea "T"
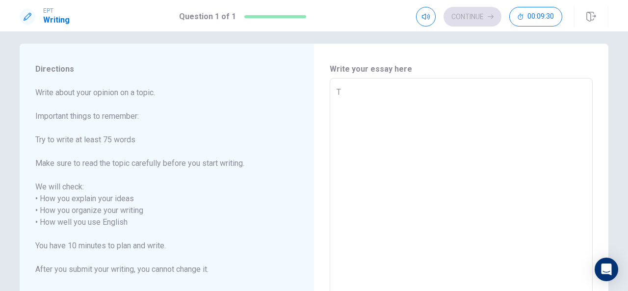
type textarea "x"
type textarea "Th"
type textarea "x"
type textarea "The"
type textarea "x"
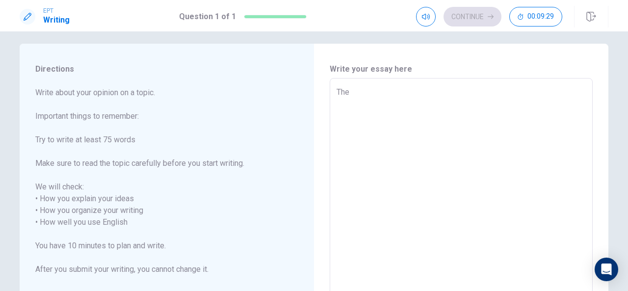
type textarea "Ther"
type textarea "x"
type textarea "There"
type textarea "x"
type textarea "There"
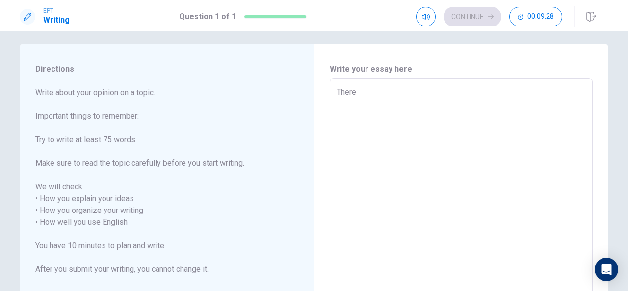
type textarea "x"
type textarea "There a"
type textarea "x"
type textarea "There ar"
type textarea "x"
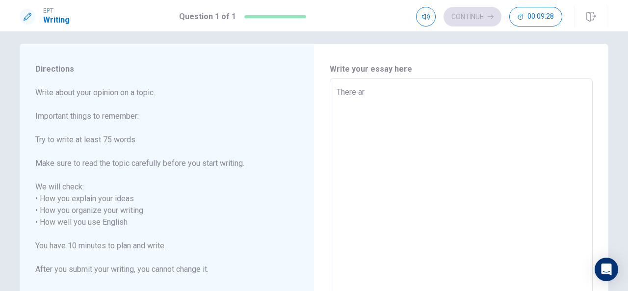
type textarea "There are"
type textarea "x"
type textarea "There are"
type textarea "x"
type textarea "There are o"
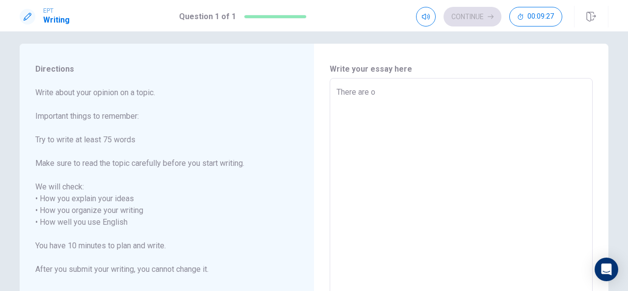
type textarea "x"
type textarea "There are on"
type textarea "x"
type textarea "There are one"
type textarea "x"
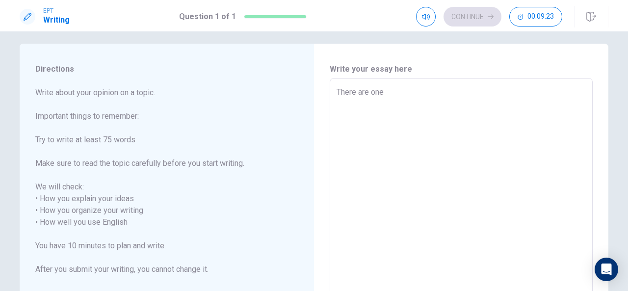
type textarea "There are one"
type textarea "x"
type textarea "There are one t"
type textarea "x"
type textarea "There are one th"
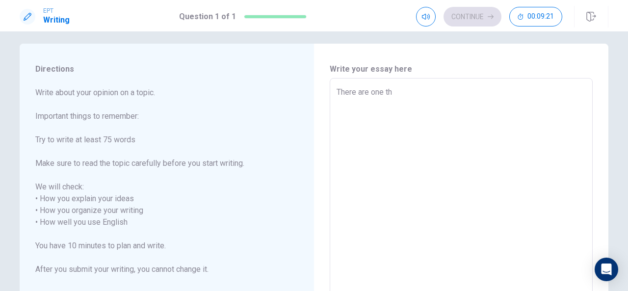
type textarea "x"
type textarea "There are one thi"
type textarea "x"
type textarea "There are one thin"
type textarea "x"
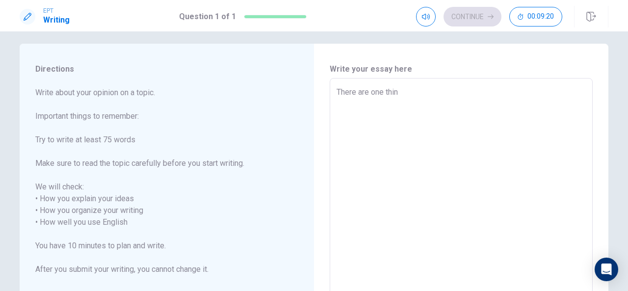
type textarea "There are one thing"
type textarea "x"
type textarea "There are one thing"
type textarea "x"
type textarea "There are one thing t"
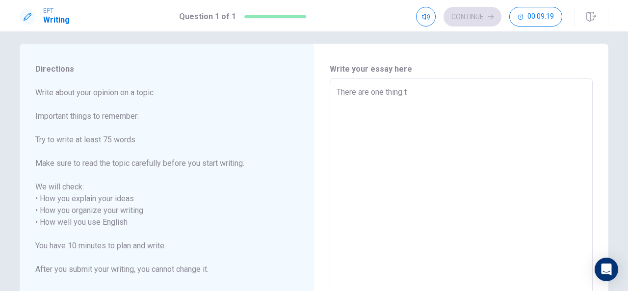
type textarea "x"
type textarea "There are one thing th"
type textarea "x"
type textarea "There are one thing tha"
type textarea "x"
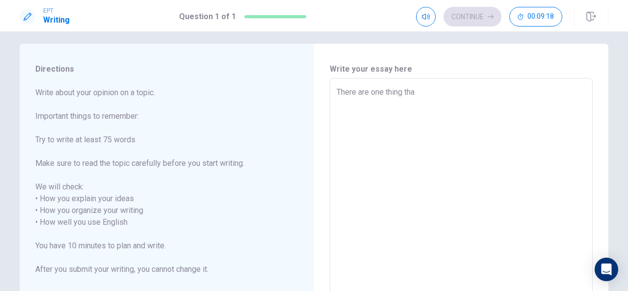
type textarea "There are one thing that"
type textarea "x"
type textarea "There are one thing that"
type textarea "x"
type textarea "There are one thing that h"
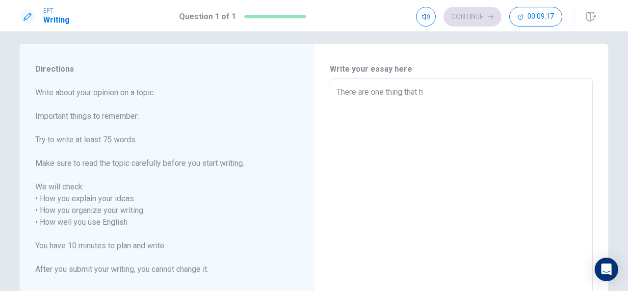
type textarea "x"
type textarea "There are one thing that ha"
type textarea "x"
type textarea "There are one thing that hap"
type textarea "x"
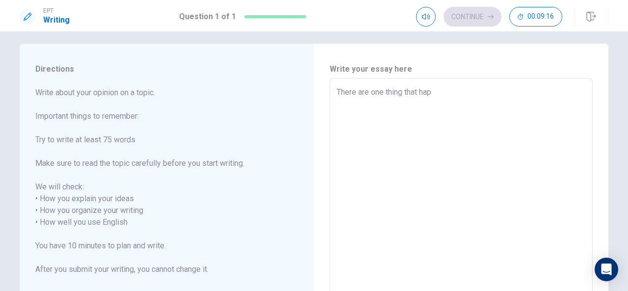
type textarea "There are one thing that happ"
type textarea "x"
type textarea "There are one thing that [PERSON_NAME]"
type textarea "x"
type textarea "There are one thing that happen"
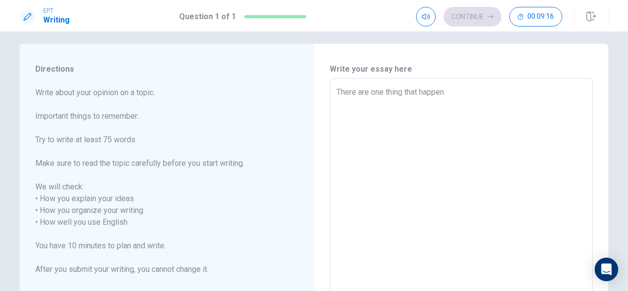
type textarea "x"
type textarea "There are one thing that happene"
type textarea "x"
type textarea "There are one thing that happened"
type textarea "x"
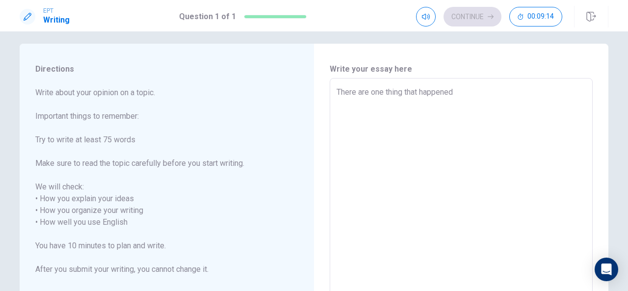
type textarea "There are one thing that happened"
type textarea "x"
type textarea "There are one thing that happened f"
type textarea "x"
type textarea "There are one thing that happened fe"
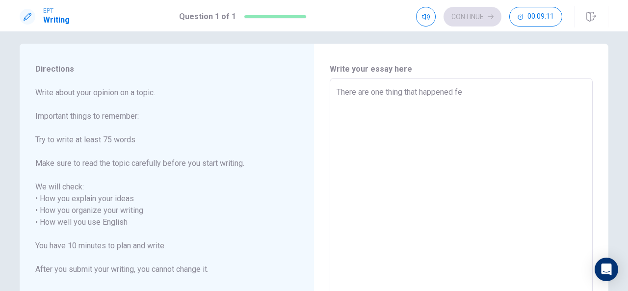
type textarea "x"
type textarea "There are one thing that happened few"
type textarea "x"
type textarea "There are one thing that happened few"
type textarea "x"
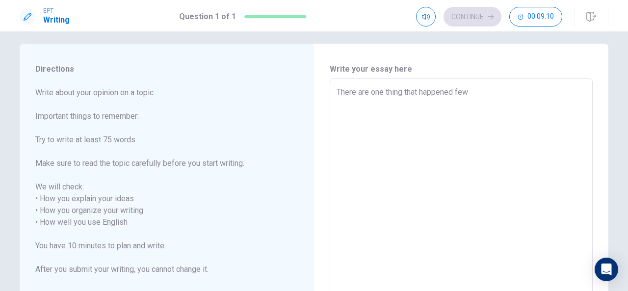
type textarea "There are one thing that happened few d"
type textarea "x"
type textarea "There are one thing that happened few da"
type textarea "x"
type textarea "There are one thing that happened few day"
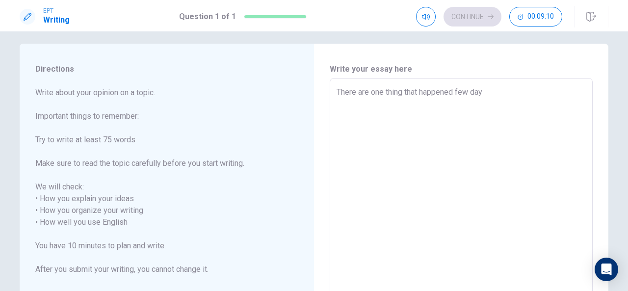
type textarea "x"
type textarea "There are one thing that happened few days"
type textarea "x"
type textarea "There are one thing that happened few days"
type textarea "x"
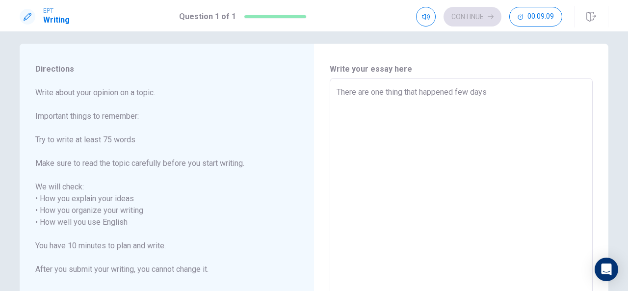
type textarea "There are one thing that happened few days a"
type textarea "x"
type textarea "There are one thing that happened few days ag"
type textarea "x"
type textarea "There are one thing that happened few days ago"
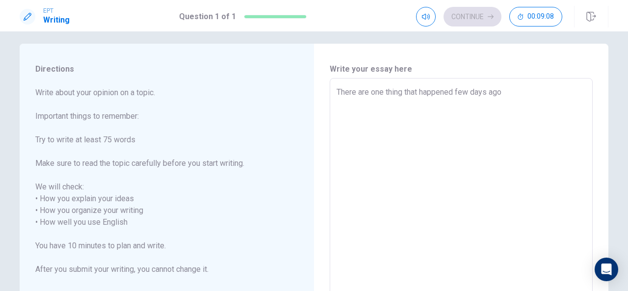
type textarea "x"
type textarea "There are one thing that happened few days ago"
type textarea "x"
type textarea "There are one thing that happened few days ago I"
type textarea "x"
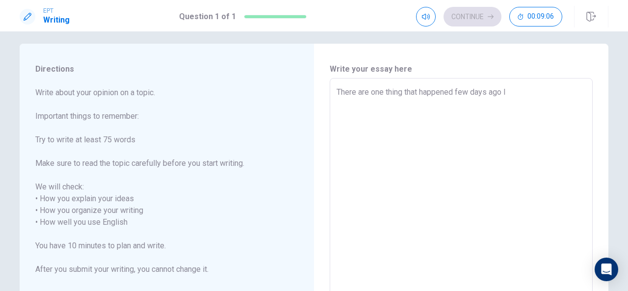
type textarea "There are one thing that happened few days ago I"
type textarea "x"
type textarea "There are one thing that happened few days ago I t"
type textarea "x"
type textarea "There are one thing that happened few days ago I tr"
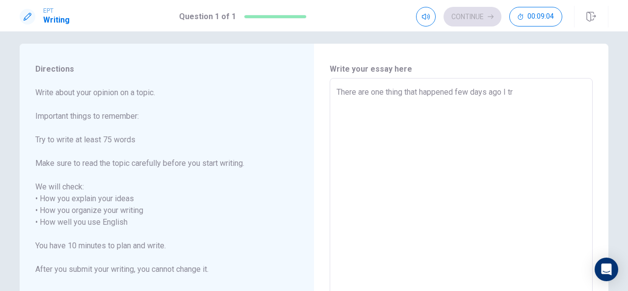
type textarea "x"
type textarea "There are one thing that happened few days ago I try"
type textarea "x"
type textarea "There are one thing that happened few days ago I tryk"
type textarea "x"
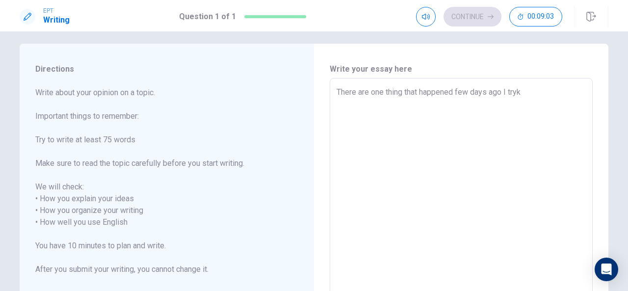
type textarea "There are one thing that happened few days ago I try"
type textarea "x"
type textarea "There are one thing that happened few days ago I tryl"
type textarea "x"
type textarea "There are one thing that happened few days ago I tryly"
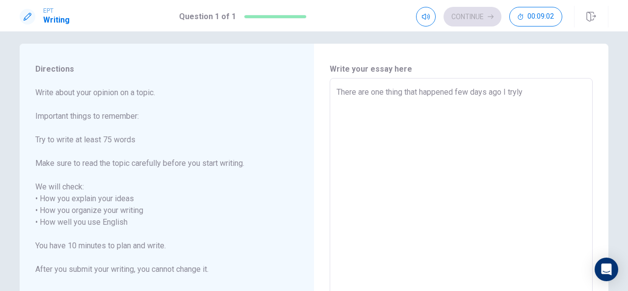
type textarea "x"
type textarea "There are one thing that happened few days ago I tryl"
type textarea "x"
type textarea "There are one thing that happened few days ago I try"
type textarea "x"
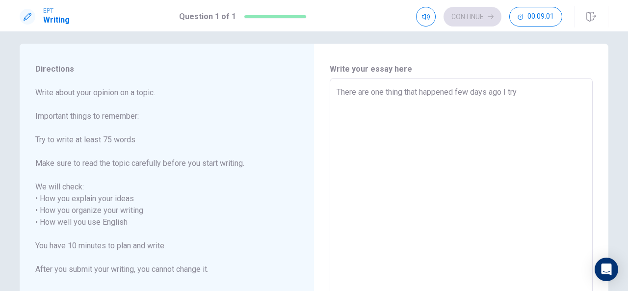
type textarea "There are one thing that happened few days ago I tr"
type textarea "x"
type textarea "There are one thing that happened few days ago I tru"
type textarea "x"
type textarea "There are one thing that happened few days ago I trul"
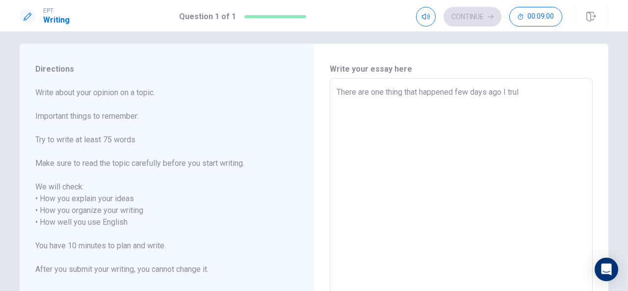
type textarea "x"
type textarea "There are one thing that happened few days ago I truly"
type textarea "x"
type textarea "There are one thing that happened few days ago I truly"
type textarea "x"
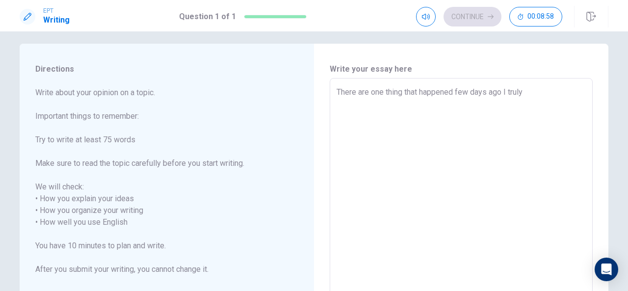
type textarea "There are one thing that happened few days ago I truly w"
type textarea "x"
type textarea "There are one thing that happened few days ago I truly wa"
type textarea "x"
type textarea "There are one thing that happened few days ago I truly wan"
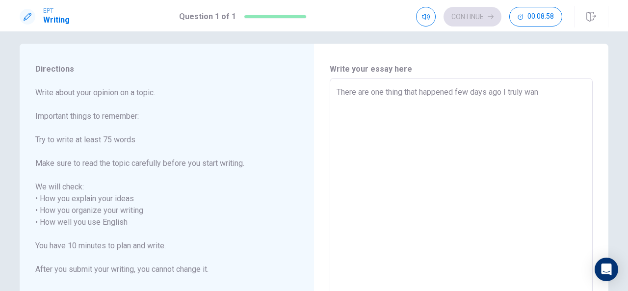
type textarea "x"
type textarea "There are one thing that happened few days ago I truly want"
type textarea "x"
type textarea "There are one thing that happened few days ago I truly want"
type textarea "x"
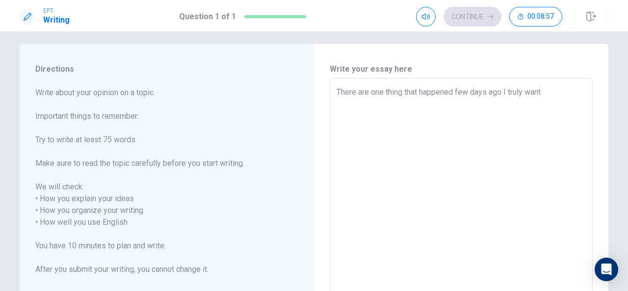
type textarea "There are one thing that happened few days ago I truly want t"
type textarea "x"
type textarea "There are one thing that happened few days ago I truly want to"
type textarea "x"
type textarea "There are one thing that happened few days ago I truly want to"
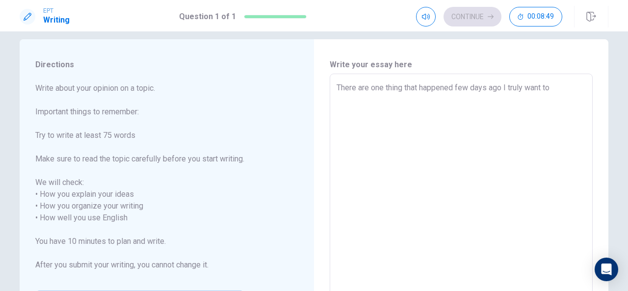
scroll to position [13, 0]
type textarea "x"
type textarea "There are one thing that happened few days ago I truly want to"
type textarea "x"
type textarea "There are one thing that happened few days ago I truly want t"
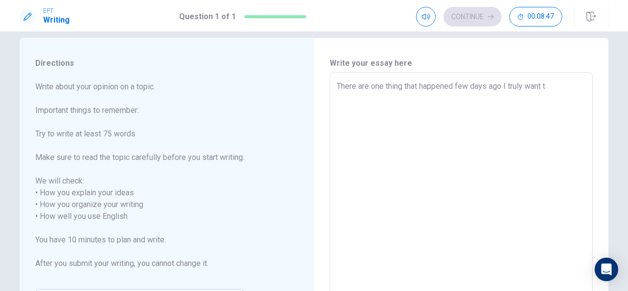
type textarea "x"
type textarea "There are one thing that happened few days ago I truly want"
type textarea "x"
type textarea "There are one thing that happened few days ago I truly want"
type textarea "x"
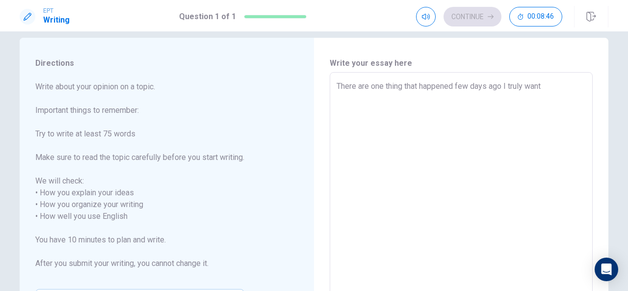
type textarea "There are one thing that happened few days ago I truly wan"
type textarea "x"
type textarea "There are one thing that happened few days ago I truly wa"
type textarea "x"
type textarea "There are one thing that happened few days ago I truly w"
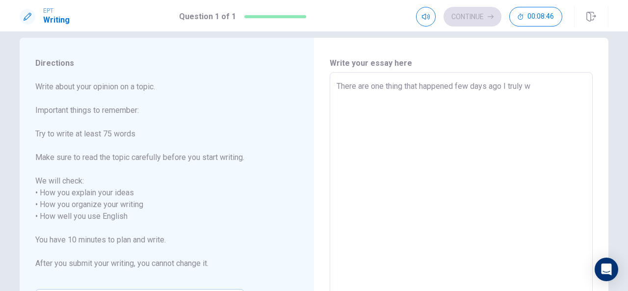
type textarea "x"
type textarea "There are one thing that happened few days ago I truly"
type textarea "x"
type textarea "There are one thing that happened few days ago I truly"
type textarea "x"
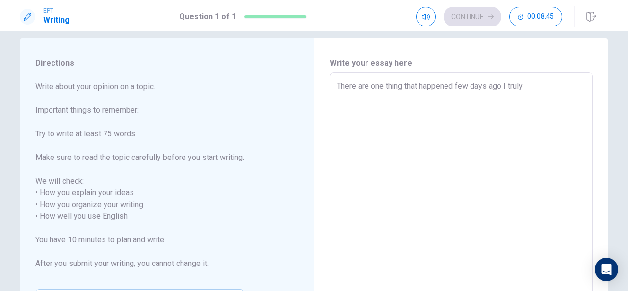
type textarea "There are one thing that happened few days ago I trul"
type textarea "x"
type textarea "There are one thing that happened few days ago I tru"
type textarea "x"
type textarea "There are one thing that happened few days ago I tr"
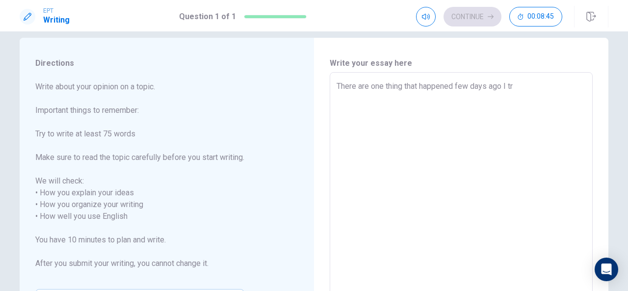
type textarea "x"
type textarea "There are one thing that happened few days ago I t"
type textarea "x"
type textarea "There are one thing that happened few days ago I"
type textarea "x"
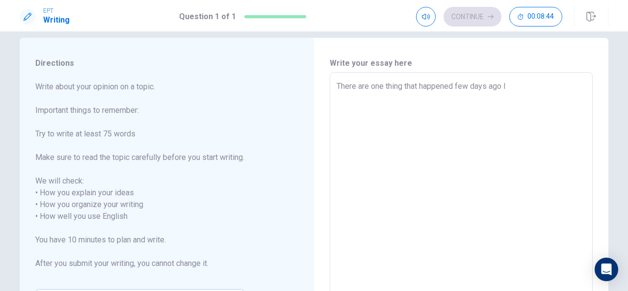
type textarea "There are one thing that happened few days ago I f"
type textarea "x"
type textarea "There are one thing that happened few days ago I fl"
type textarea "x"
type textarea "There are one thing that happened few days ago I fle"
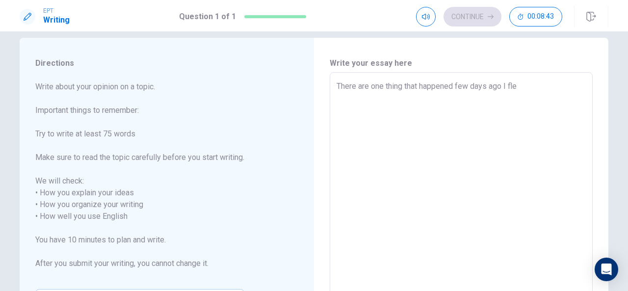
type textarea "x"
type textarea "There are one thing that happened few days ago I flet"
type textarea "x"
type textarea "There are one thing that happened few days ago I flet"
type textarea "x"
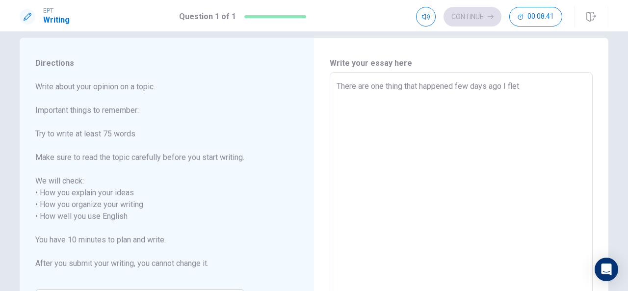
type textarea "There are one thing that happened few days ago I flet t"
type textarea "x"
type textarea "There are one thing that happened few days ago I flet tr"
type textarea "x"
type textarea "There are one thing that happened few days ago I flet tru"
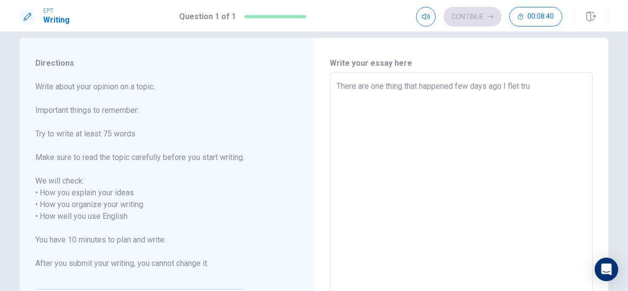
type textarea "x"
type textarea "There are one thing that happened few days ago I flet trul"
type textarea "x"
type textarea "There are one thing that happened few days ago I flet truly"
type textarea "x"
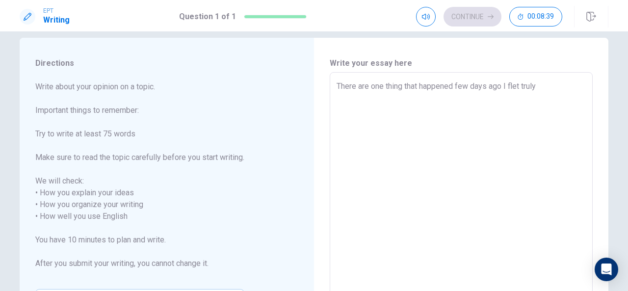
type textarea "There are one thing that happened few days ago I flet truly"
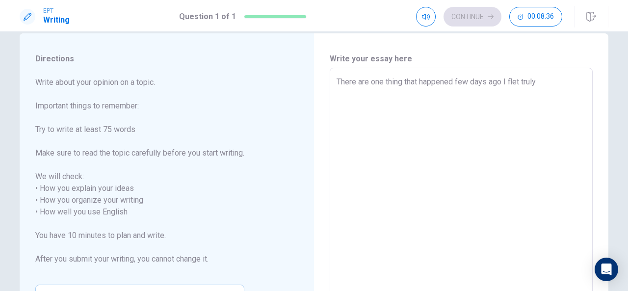
scroll to position [18, 0]
type textarea "x"
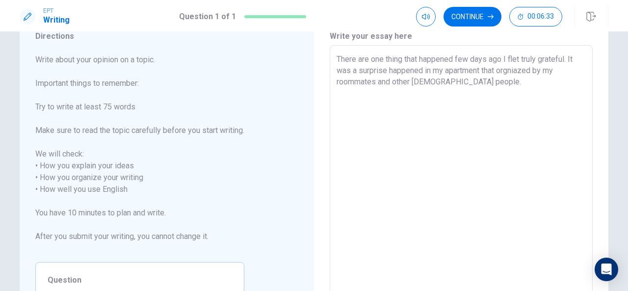
scroll to position [34, 0]
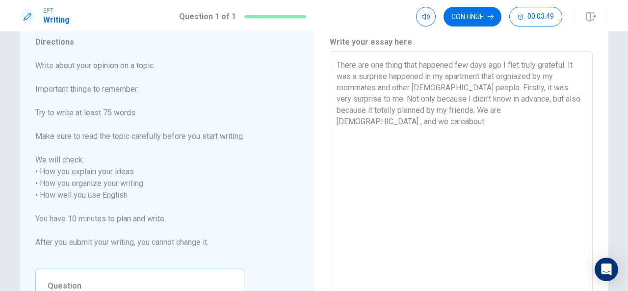
click at [508, 110] on textarea "There are one thing that happened few days ago I flet truly grateful. It was a …" at bounding box center [461, 189] width 249 height 261
click at [441, 109] on textarea "There are one thing that happened few days ago I flet truly grateful. It was a …" at bounding box center [461, 189] width 249 height 261
click at [481, 111] on textarea "There are one thing that happened few days ago I flet truly grateful. It was a …" at bounding box center [461, 189] width 249 height 261
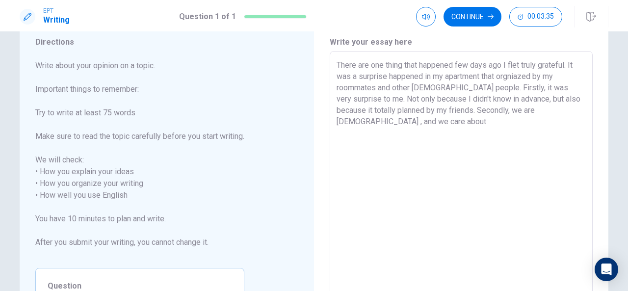
click at [450, 121] on textarea "There are one thing that happened few days ago I flet truly grateful. It was a …" at bounding box center [461, 189] width 249 height 261
click at [358, 122] on textarea "There are one thing that happened few days ago I flet truly grateful. It was a …" at bounding box center [461, 189] width 249 height 261
click at [432, 120] on textarea "There are one thing that happened few days ago I flet truly grateful. It was a …" at bounding box center [461, 189] width 249 height 261
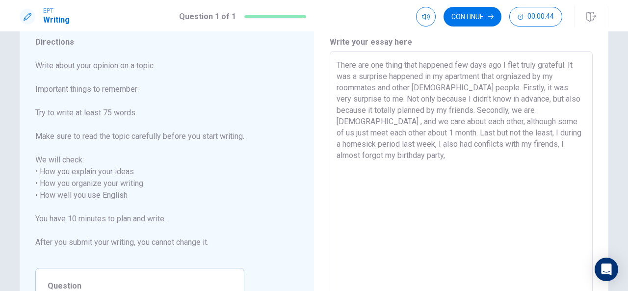
click at [450, 144] on textarea "There are one thing that happened few days ago I flet truly grateful. It was a …" at bounding box center [461, 189] width 249 height 261
drag, startPoint x: 450, startPoint y: 144, endPoint x: 458, endPoint y: 148, distance: 8.6
click at [458, 148] on textarea "There are one thing that happened few days ago I flet truly grateful. It was a …" at bounding box center [461, 189] width 249 height 261
click at [457, 148] on textarea "There are one thing that happened few days ago I flet truly grateful. It was a …" at bounding box center [461, 189] width 249 height 261
click at [452, 145] on textarea "There are one thing that happened few days ago I flet truly grateful. It was a …" at bounding box center [461, 189] width 249 height 261
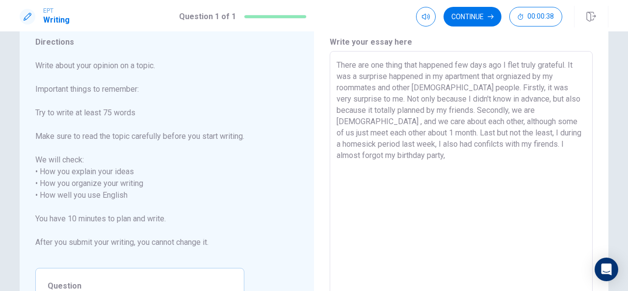
click at [508, 150] on textarea "There are one thing that happened few days ago I flet truly grateful. It was a …" at bounding box center [461, 189] width 249 height 261
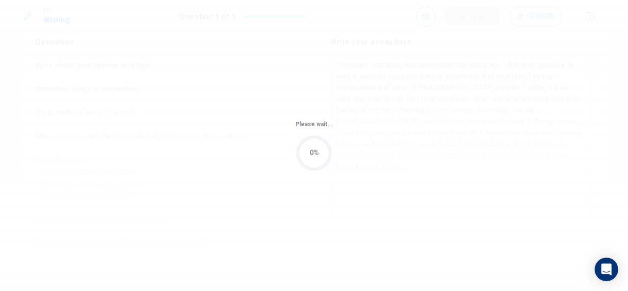
scroll to position [0, 0]
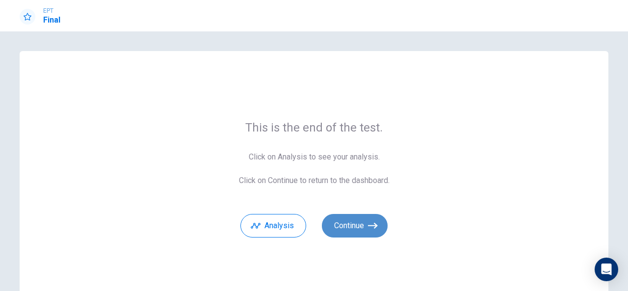
click at [364, 216] on button "Continue" at bounding box center [355, 226] width 66 height 24
